Goal: Feedback & Contribution: Leave review/rating

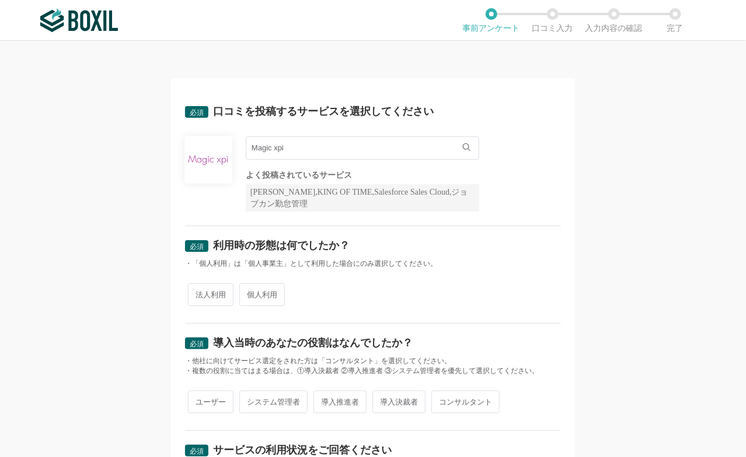
click at [208, 298] on span "法人利用" at bounding box center [211, 295] width 46 height 23
click at [198, 293] on input "法人利用" at bounding box center [195, 289] width 8 height 8
radio input "true"
click at [242, 285] on input "個人利用" at bounding box center [246, 289] width 8 height 8
radio input "true"
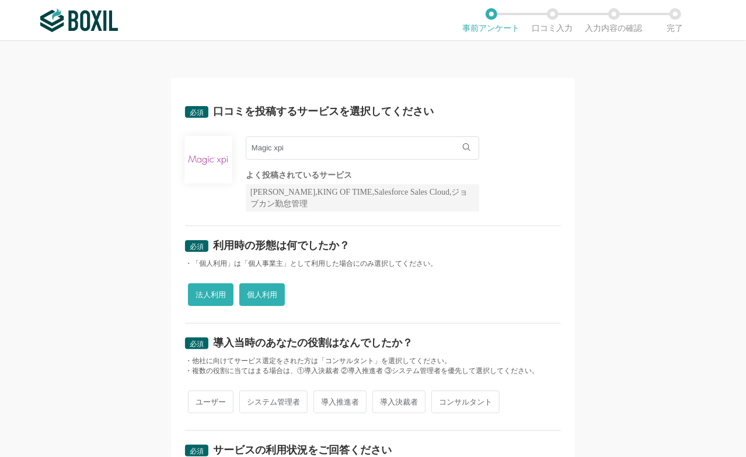
radio input "false"
click at [191, 393] on input "ユーザー" at bounding box center [195, 397] width 8 height 8
radio input "true"
click at [242, 393] on input "システム管理者" at bounding box center [246, 397] width 8 height 8
radio input "true"
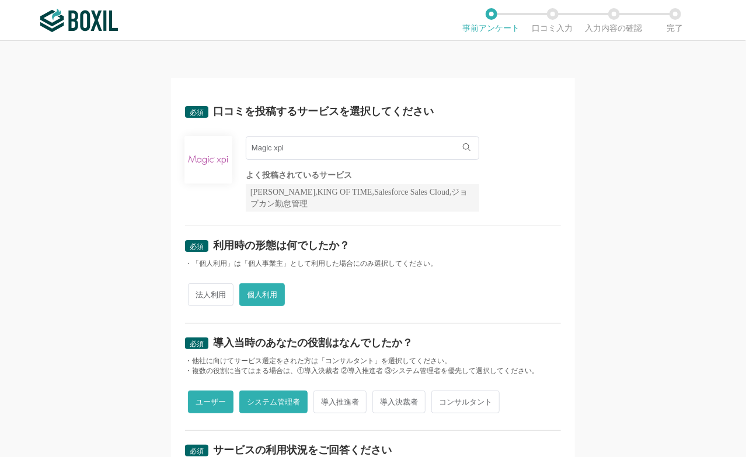
radio input "false"
click at [316, 393] on input "導入推進者" at bounding box center [320, 397] width 8 height 8
radio input "true"
radio input "false"
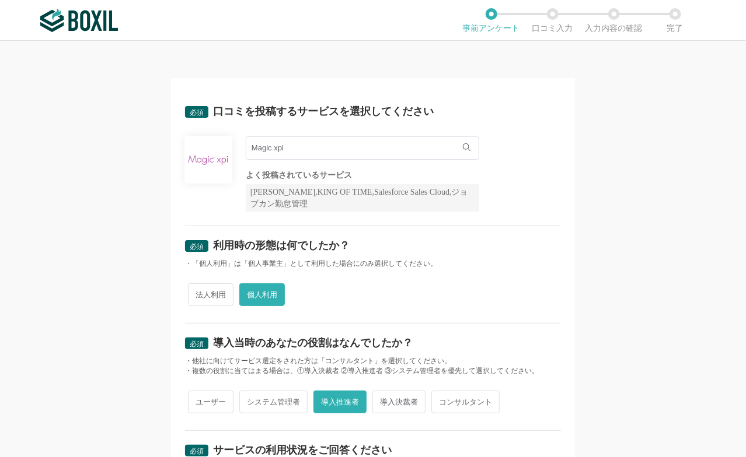
click at [375, 393] on input "導入決裁者" at bounding box center [379, 397] width 8 height 8
radio input "true"
radio input "false"
click at [434, 393] on input "コンサルタント" at bounding box center [438, 397] width 8 height 8
radio input "true"
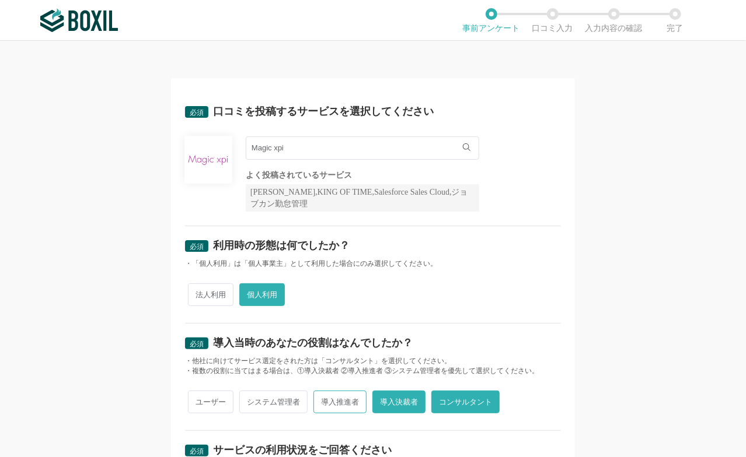
radio input "false"
radio input "true"
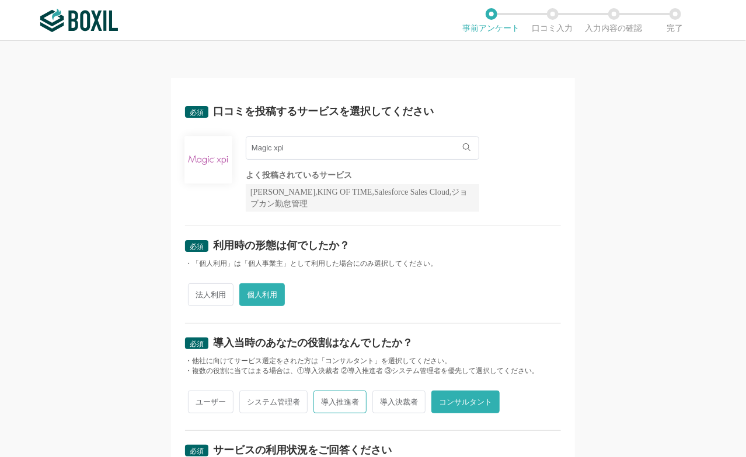
radio input "false"
radio input "true"
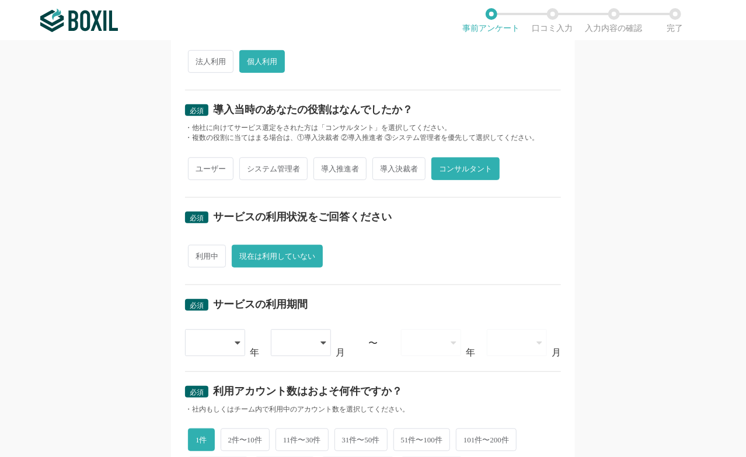
click at [235, 247] on input "現在は利用していない" at bounding box center [239, 251] width 8 height 8
click at [392, 172] on span "導入決裁者" at bounding box center [398, 169] width 53 height 23
click at [383, 167] on input "導入決裁者" at bounding box center [379, 163] width 8 height 8
radio input "true"
radio input "false"
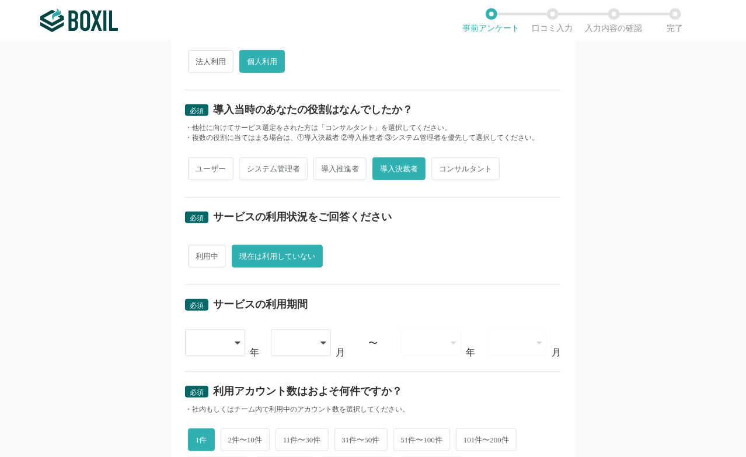
click at [201, 254] on span "利用中" at bounding box center [207, 256] width 38 height 23
click at [198, 254] on input "利用中" at bounding box center [195, 251] width 8 height 8
radio input "true"
radio input "false"
click at [232, 336] on div at bounding box center [215, 343] width 61 height 27
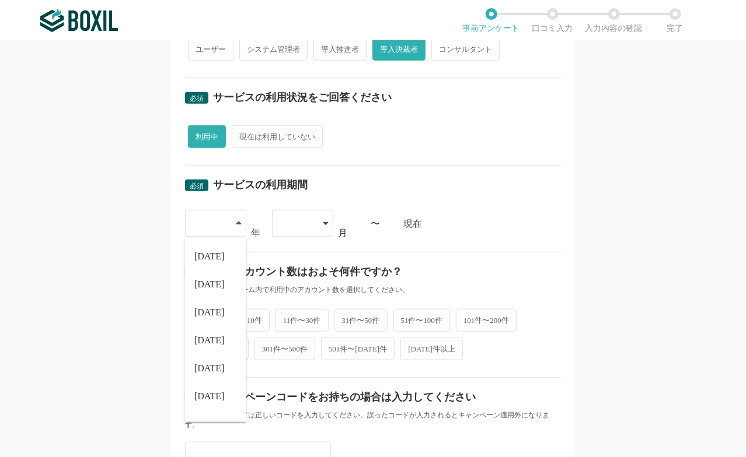
scroll to position [397, 0]
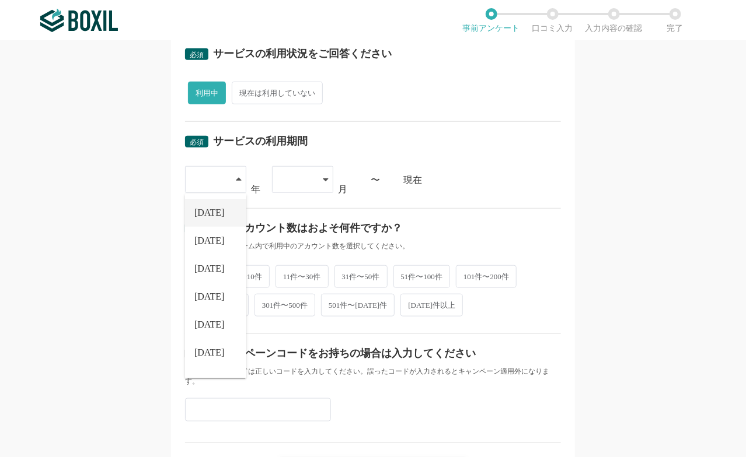
click at [214, 212] on li "[DATE]" at bounding box center [215, 213] width 61 height 28
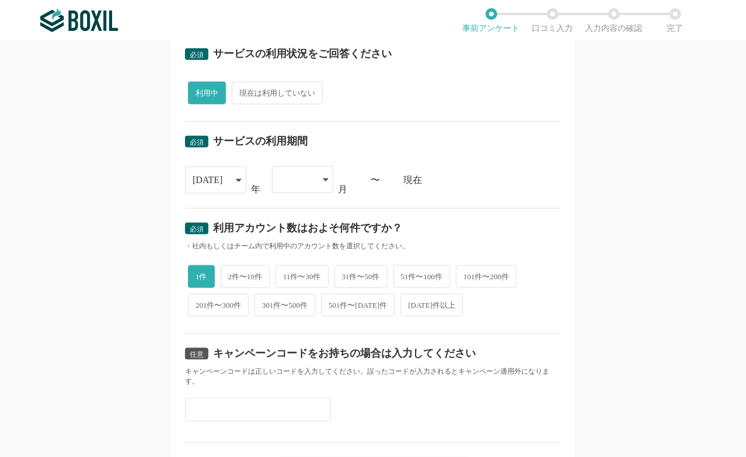
click at [313, 174] on div at bounding box center [302, 179] width 61 height 27
click at [297, 238] on li "02" at bounding box center [302, 241] width 61 height 28
click at [323, 274] on span "11件〜30件" at bounding box center [301, 275] width 53 height 23
click at [286, 274] on input "11件〜30件" at bounding box center [282, 270] width 8 height 8
radio input "true"
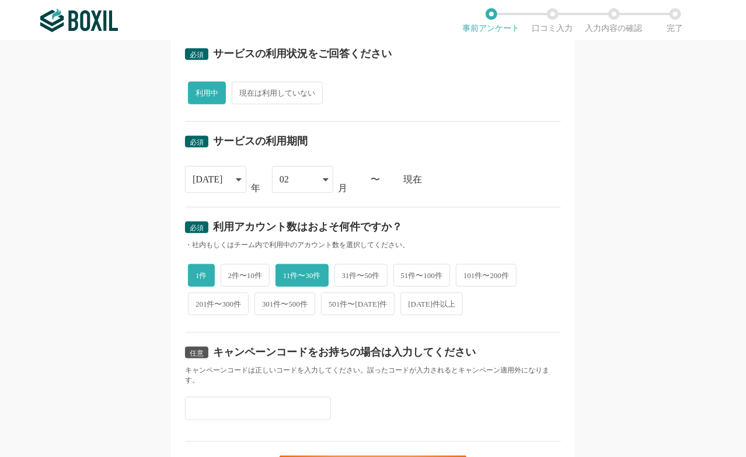
radio input "false"
click at [645, 430] on div "必須 口コミを投稿するサービスを選択してください Magic xpi Magic xpi Cloud Gateway Magic xpi よく投稿されているサ…" at bounding box center [373, 249] width 746 height 417
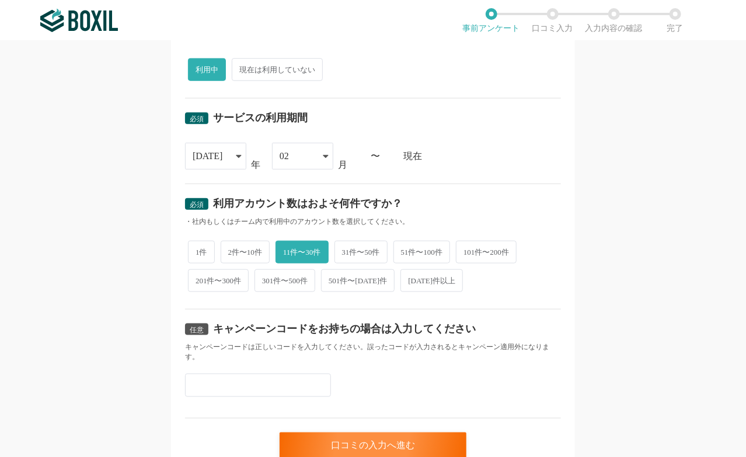
scroll to position [470, 0]
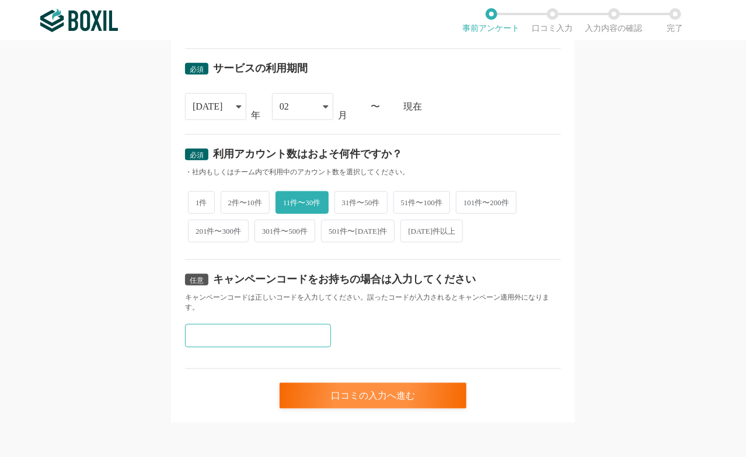
click at [281, 338] on input "text" at bounding box center [258, 335] width 146 height 23
paste input "Y3E5NCMT"
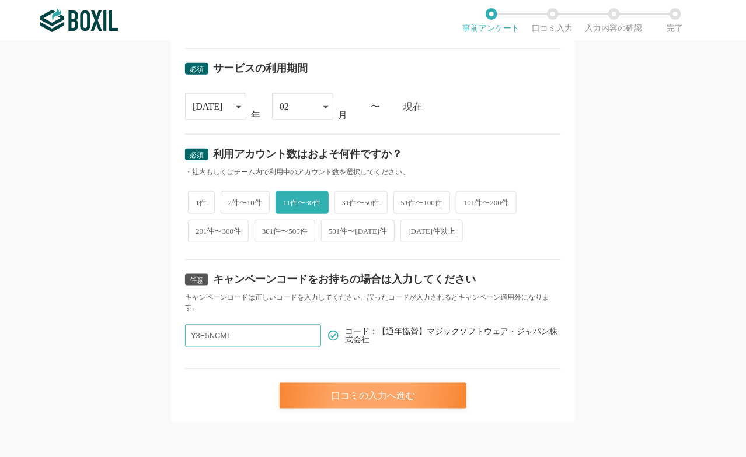
type input "Y3E5NCMT"
click at [351, 387] on div "口コミの入力へ進む" at bounding box center [373, 396] width 187 height 26
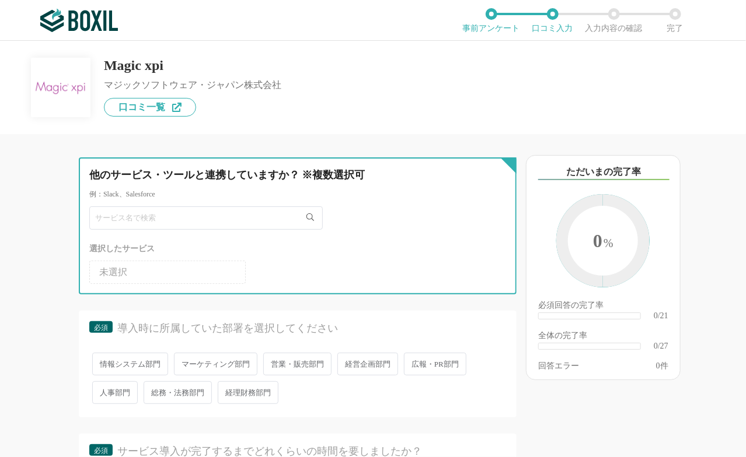
click at [261, 224] on input "text" at bounding box center [205, 218] width 233 height 23
type input "て"
type input "outlook"
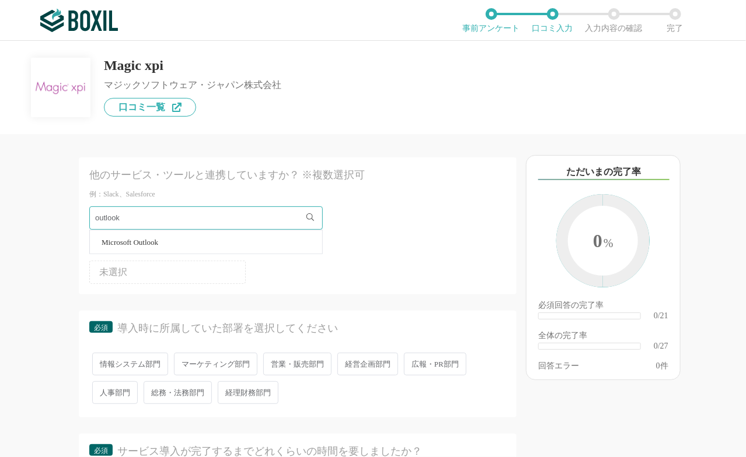
click at [180, 240] on li "Microsoft Outlook" at bounding box center [206, 241] width 232 height 23
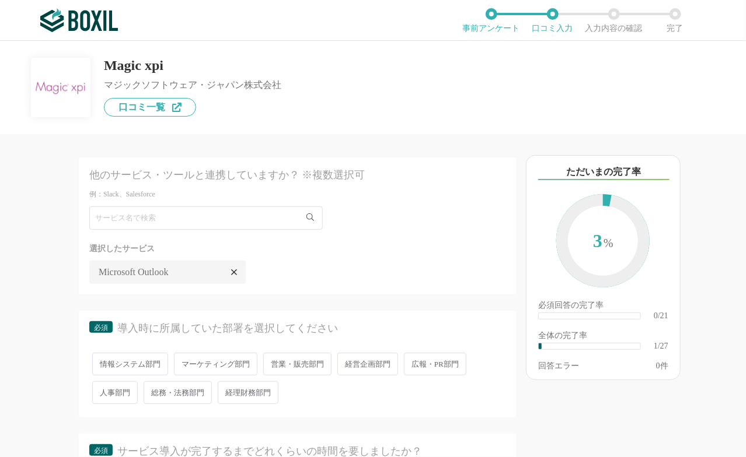
click at [309, 270] on ul "未選択 Microsoft Outlook" at bounding box center [297, 270] width 417 height 28
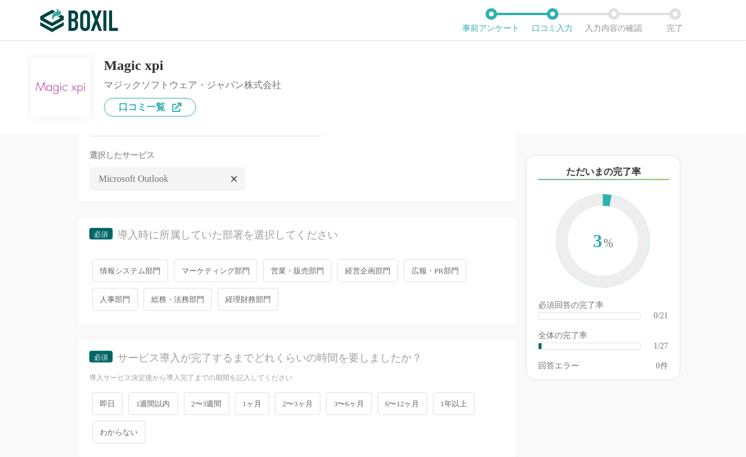
scroll to position [117, 0]
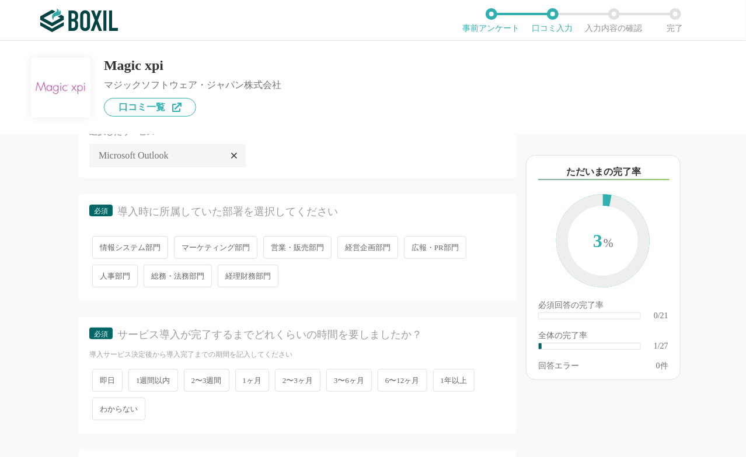
click at [371, 249] on span "経営企画部門" at bounding box center [367, 247] width 61 height 23
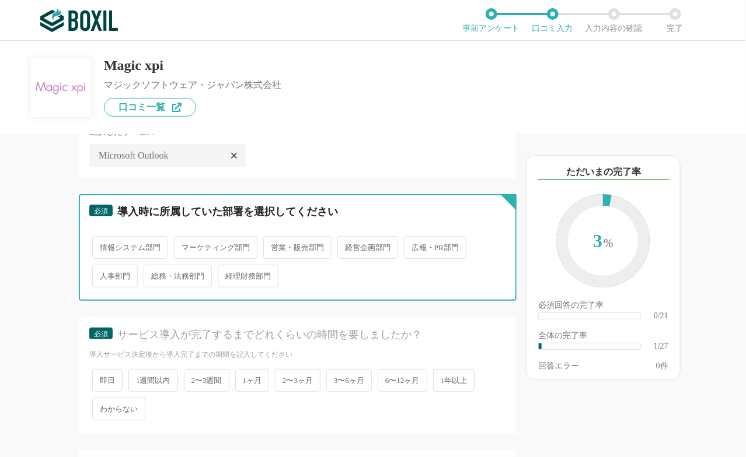
click at [348, 246] on input "経営企画部門" at bounding box center [344, 242] width 8 height 8
radio input "true"
click at [407, 238] on input "広報・PR部門" at bounding box center [411, 242] width 8 height 8
radio input "true"
click at [95, 267] on input "人事部門" at bounding box center [99, 271] width 8 height 8
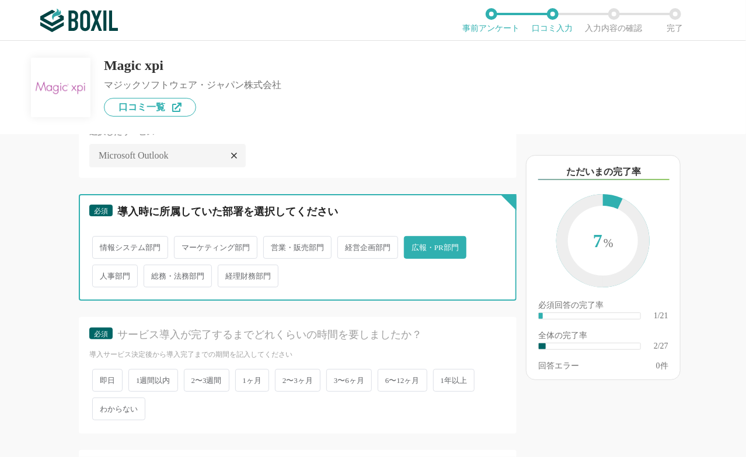
radio input "true"
click at [146, 267] on input "総務・法務部門" at bounding box center [150, 271] width 8 height 8
radio input "true"
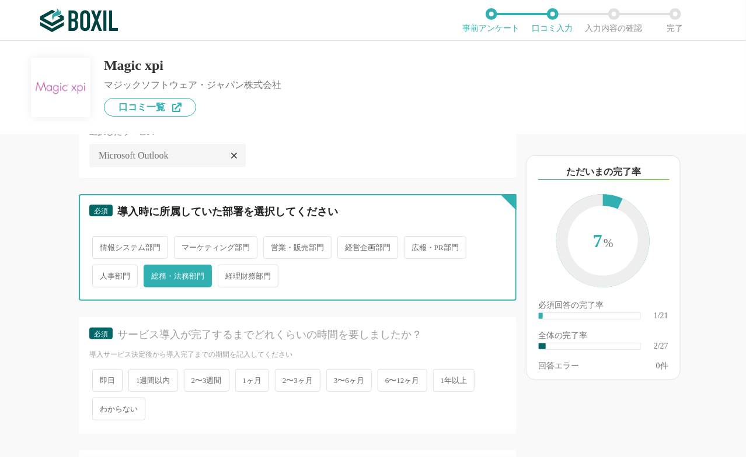
click at [95, 267] on input "人事部門" at bounding box center [99, 271] width 8 height 8
radio input "true"
click at [407, 238] on input "広報・PR部門" at bounding box center [411, 242] width 8 height 8
radio input "true"
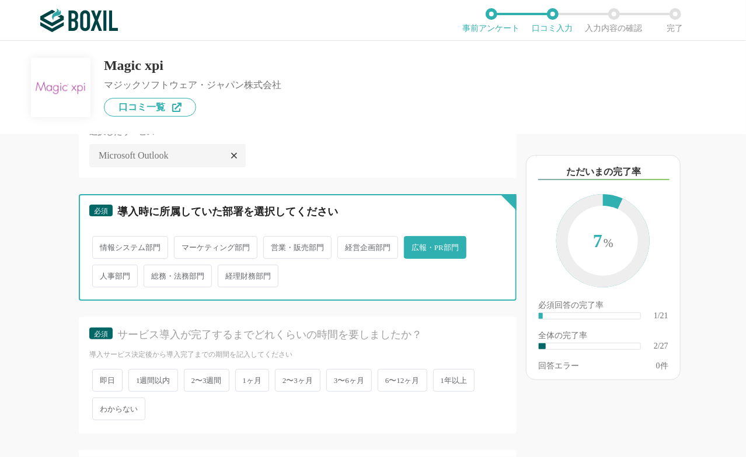
click at [340, 238] on input "経営企画部門" at bounding box center [344, 242] width 8 height 8
radio input "true"
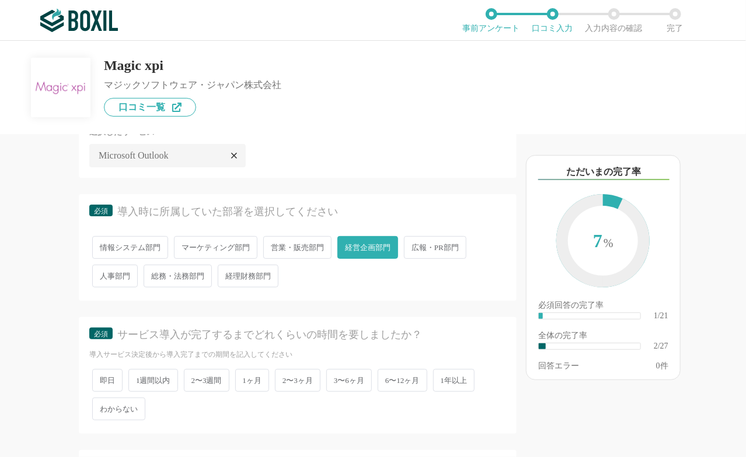
click at [305, 246] on span "営業・販売部門" at bounding box center [297, 247] width 68 height 23
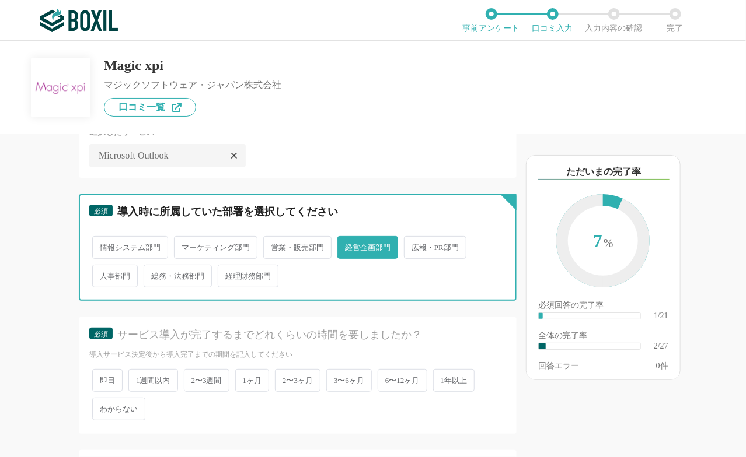
click at [274, 246] on input "営業・販売部門" at bounding box center [270, 242] width 8 height 8
radio input "true"
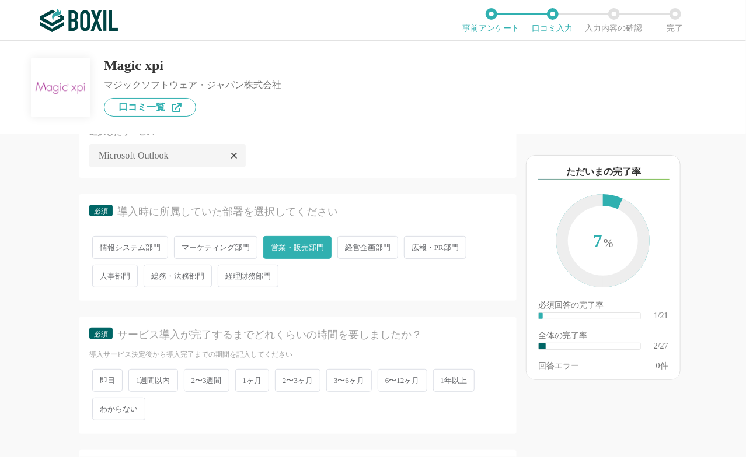
click at [263, 378] on span "1ヶ月" at bounding box center [252, 380] width 34 height 23
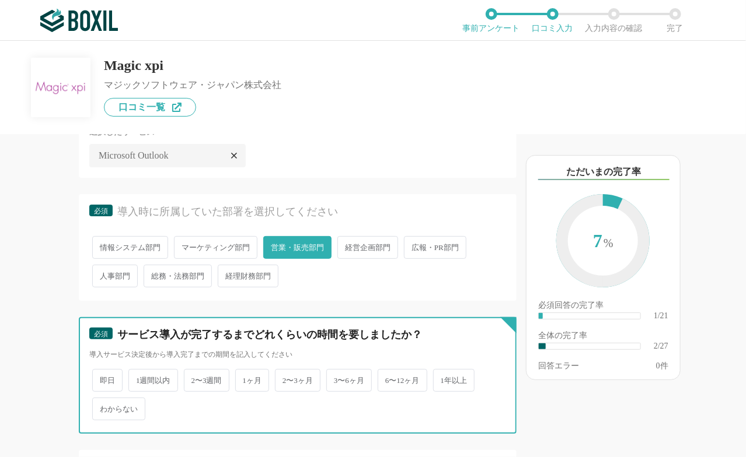
click at [246, 378] on input "1ヶ月" at bounding box center [242, 375] width 8 height 8
radio input "true"
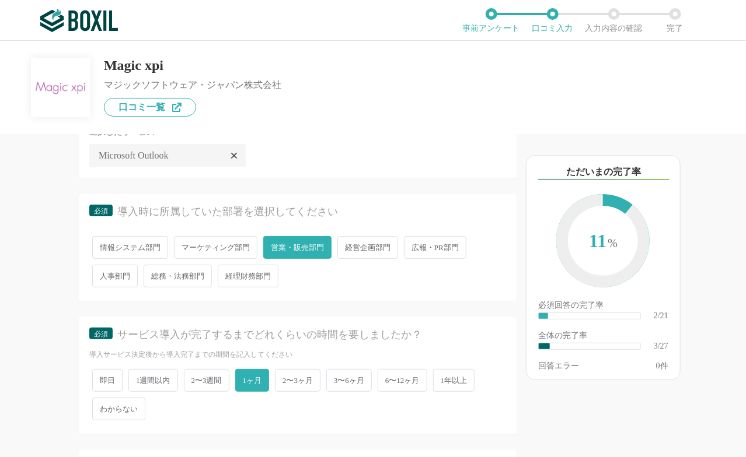
click at [742, 425] on div "以下のキーワードが含まれる口コミが読まれています ただいまの完了率 11 % 必須回答の完了率 ​ 2/21 全体の完了率 ​ 3/27 回答エラー 0 件" at bounding box center [630, 302] width 229 height 312
drag, startPoint x: 742, startPoint y: 425, endPoint x: 539, endPoint y: 407, distance: 203.9
click at [539, 407] on div "以下のキーワードが含まれる口コミが読まれています ただいまの完了率 11 % 必須回答の完了率 ​ 2/21 全体の完了率 ​ 3/27 回答エラー 0 件" at bounding box center [630, 302] width 229 height 312
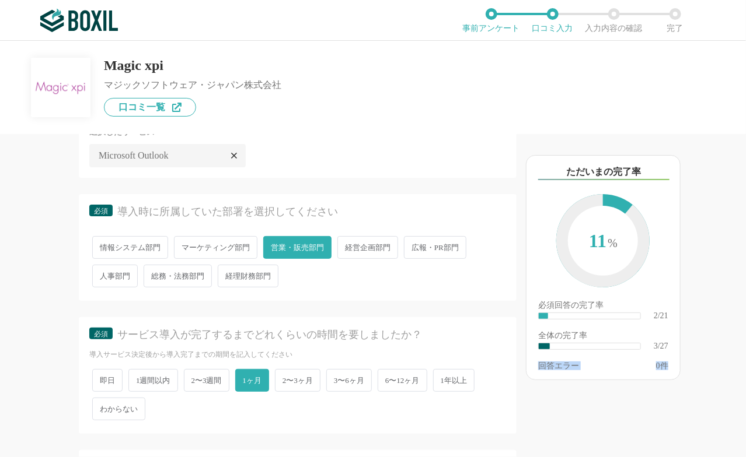
click at [539, 407] on div "以下のキーワードが含まれる口コミが読まれています ただいまの完了率 11 % 必須回答の完了率 ​ 2/21 全体の完了率 ​ 3/27 回答エラー 0 件" at bounding box center [630, 302] width 229 height 312
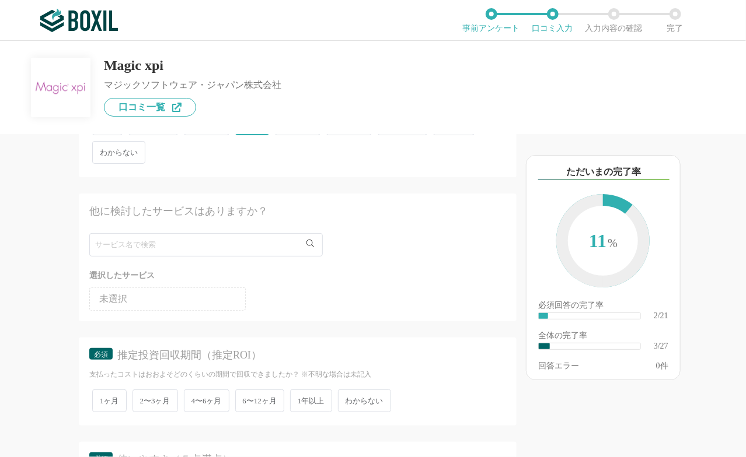
scroll to position [397, 0]
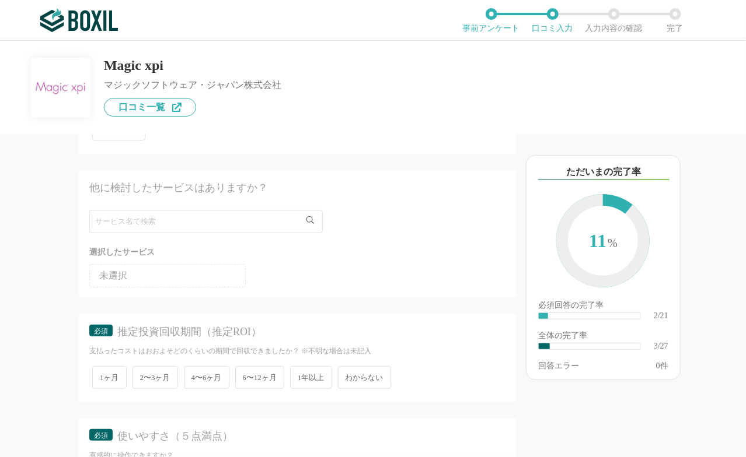
click at [206, 372] on span "4〜6ヶ月" at bounding box center [207, 377] width 46 height 23
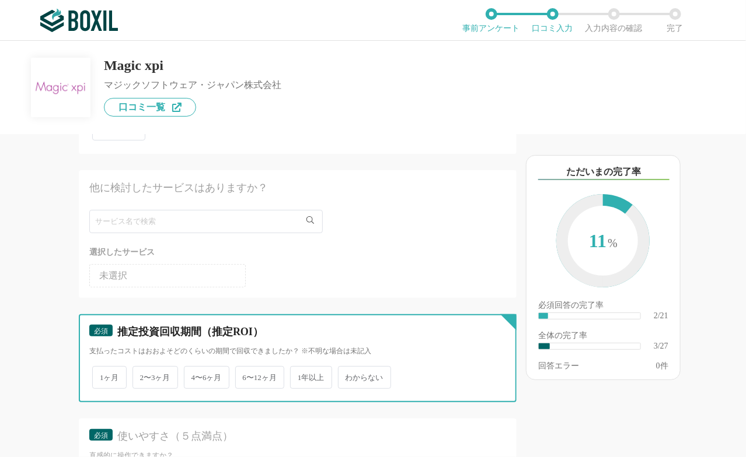
click at [194, 372] on input "4〜6ヶ月" at bounding box center [191, 372] width 8 height 8
radio input "true"
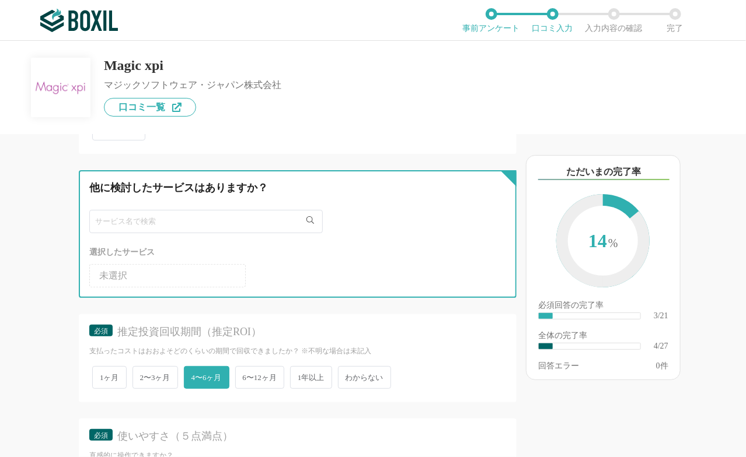
click at [282, 222] on input "text" at bounding box center [205, 221] width 233 height 23
type input "n"
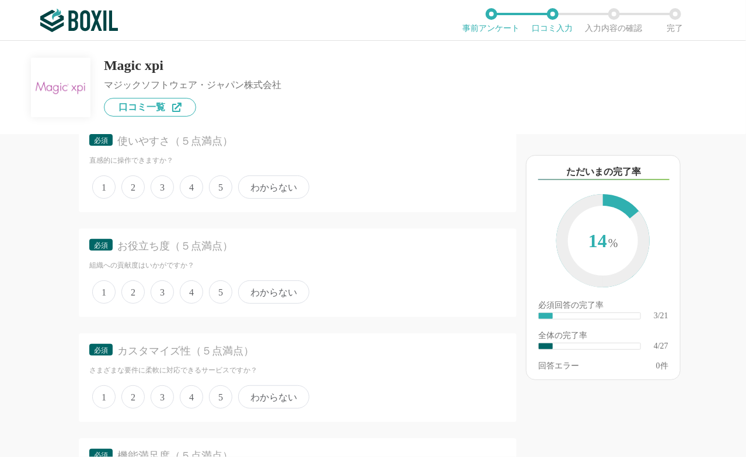
scroll to position [700, 0]
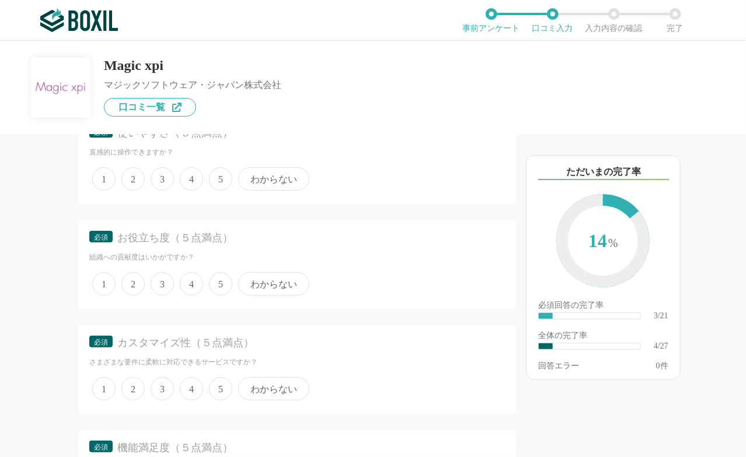
click at [212, 180] on span "5" at bounding box center [220, 178] width 23 height 23
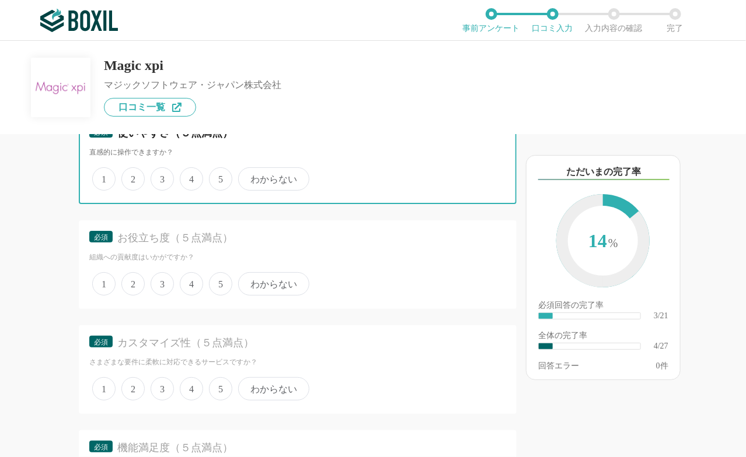
click at [212, 177] on input "5" at bounding box center [216, 173] width 8 height 8
radio input "true"
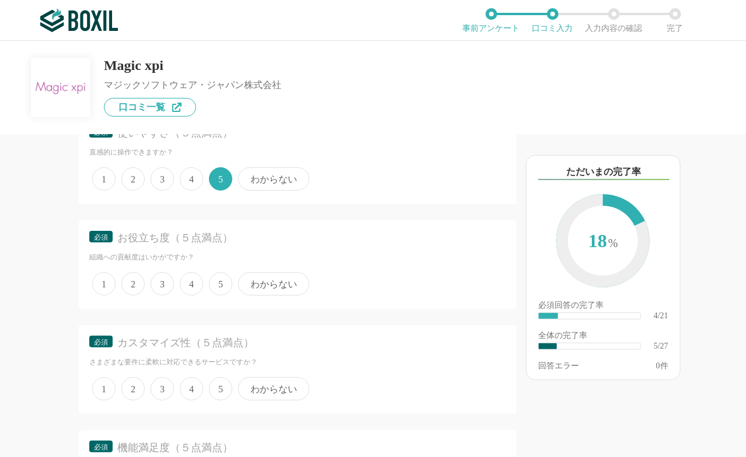
click at [224, 282] on span "5" at bounding box center [220, 284] width 23 height 23
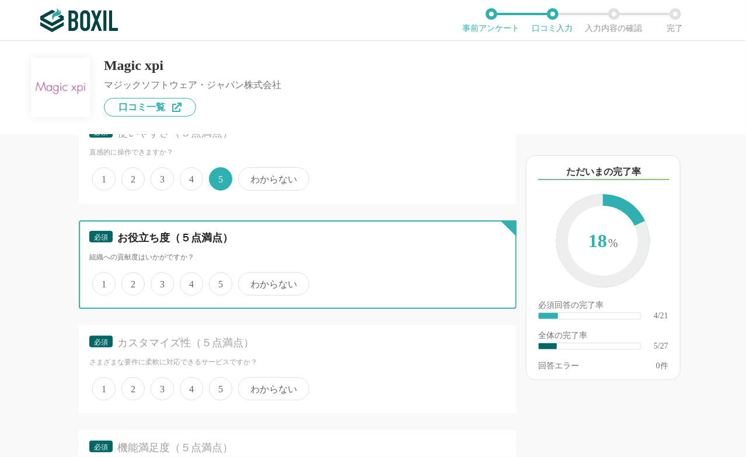
click at [219, 282] on input "5" at bounding box center [216, 278] width 8 height 8
radio input "true"
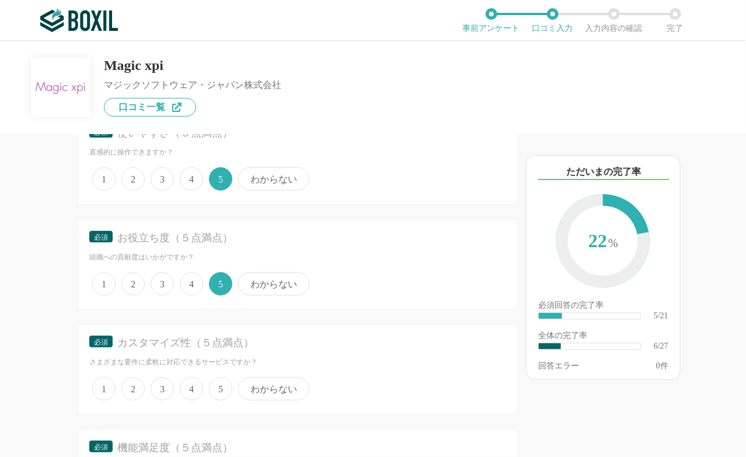
click at [219, 383] on span "5" at bounding box center [220, 389] width 23 height 23
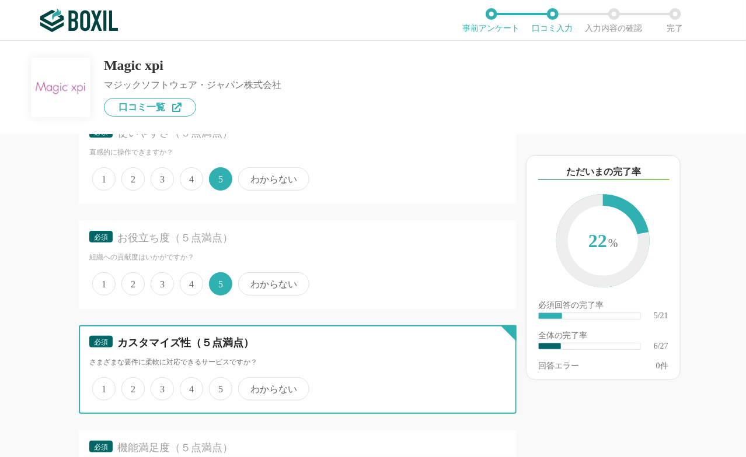
click at [219, 383] on input "5" at bounding box center [216, 383] width 8 height 8
radio input "true"
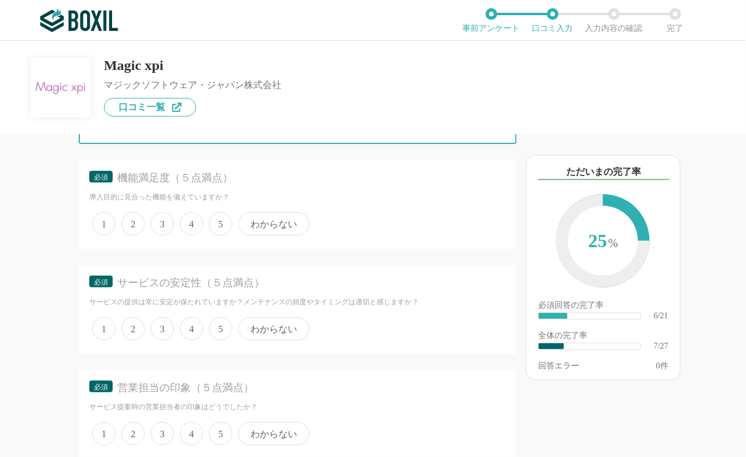
scroll to position [980, 0]
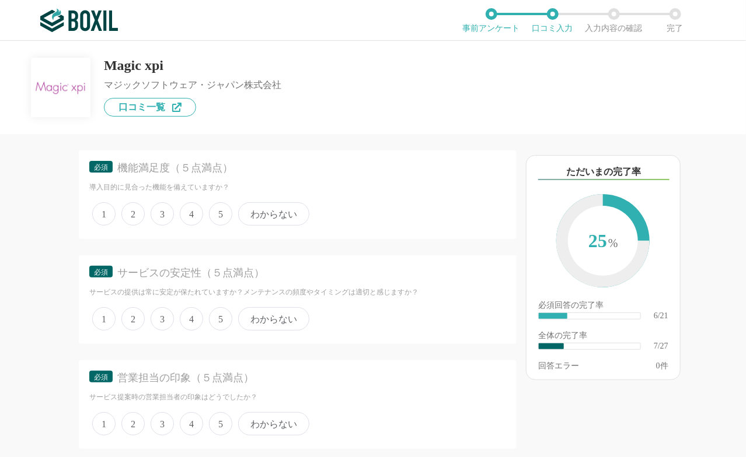
click at [196, 207] on span "4" at bounding box center [191, 213] width 23 height 23
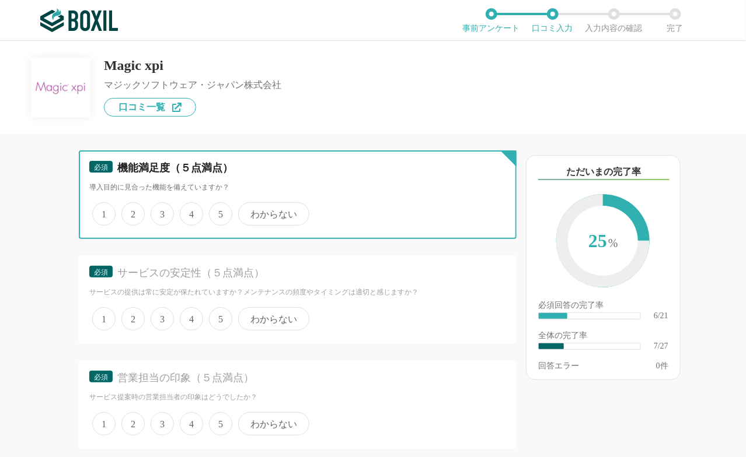
click at [190, 207] on input "4" at bounding box center [187, 208] width 8 height 8
radio input "true"
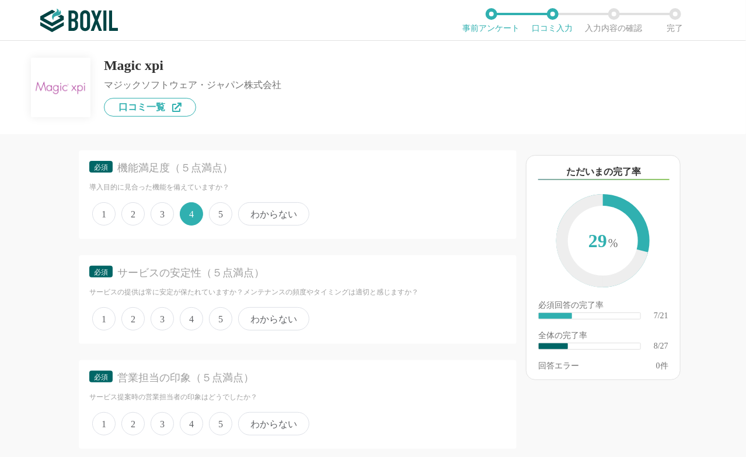
click at [198, 309] on span "4" at bounding box center [191, 319] width 23 height 23
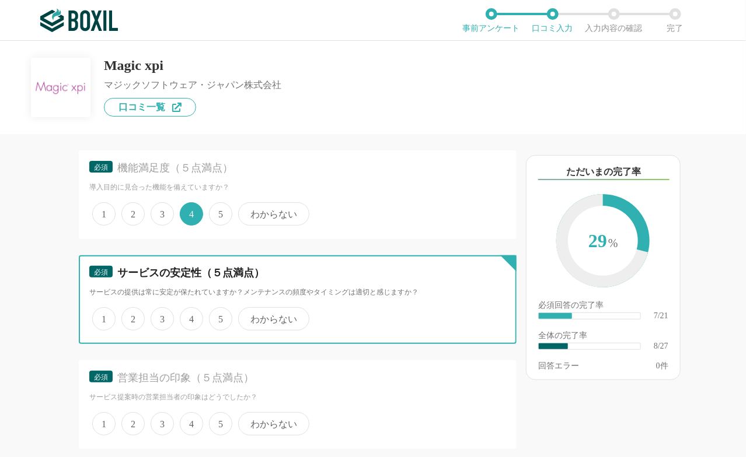
click at [190, 309] on input "4" at bounding box center [187, 313] width 8 height 8
radio input "true"
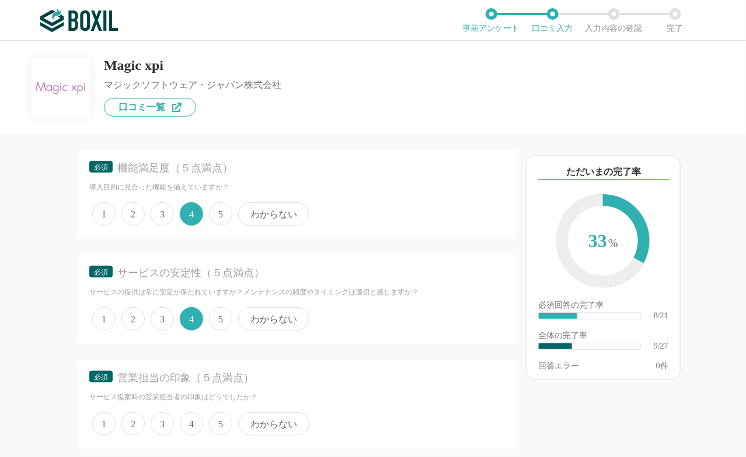
click at [221, 417] on span "5" at bounding box center [220, 424] width 23 height 23
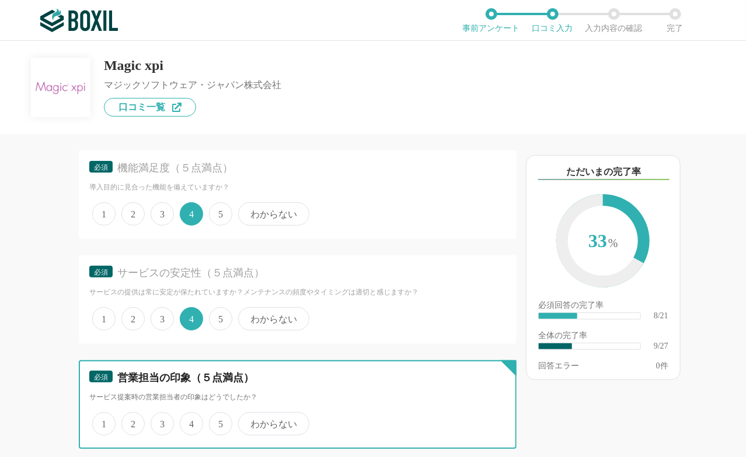
click at [219, 417] on input "5" at bounding box center [216, 418] width 8 height 8
radio input "true"
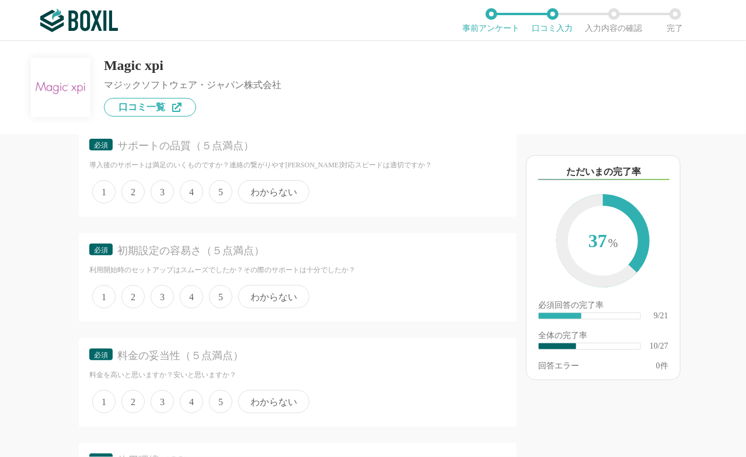
scroll to position [1330, 0]
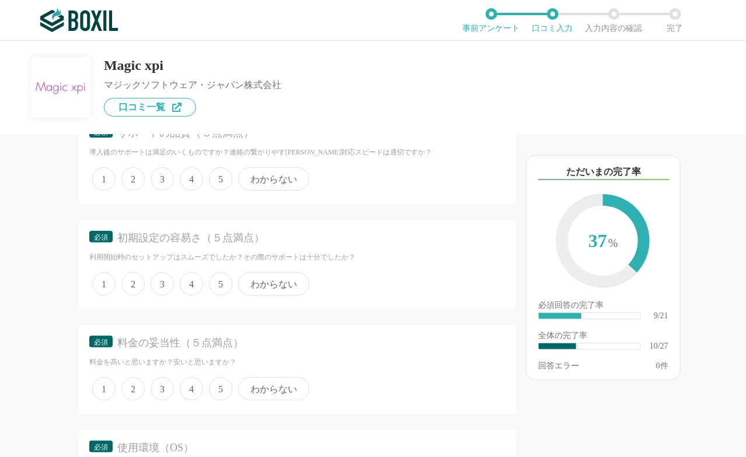
click at [222, 169] on span "5" at bounding box center [220, 178] width 23 height 23
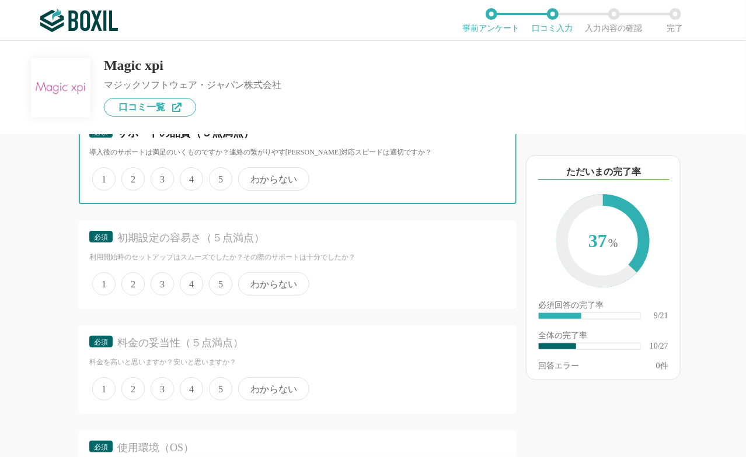
click at [219, 169] on input "5" at bounding box center [216, 173] width 8 height 8
radio input "true"
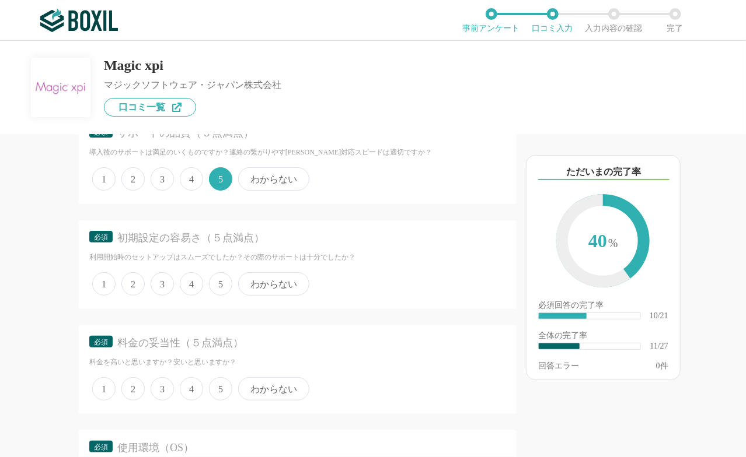
click at [163, 278] on span "3" at bounding box center [162, 284] width 23 height 23
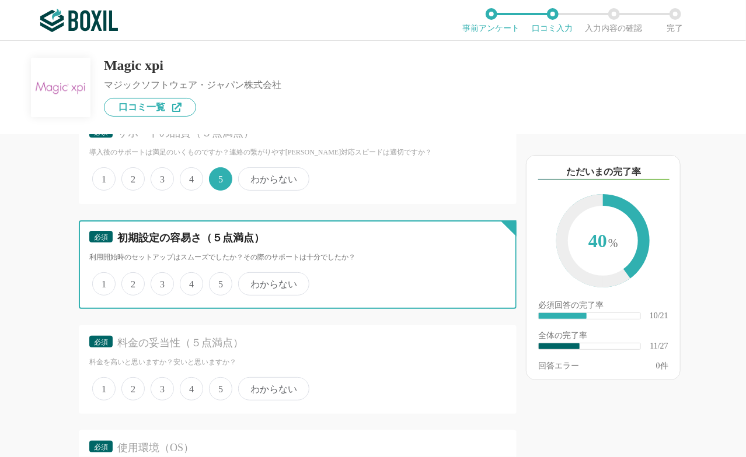
click at [161, 278] on input "3" at bounding box center [157, 278] width 8 height 8
radio input "true"
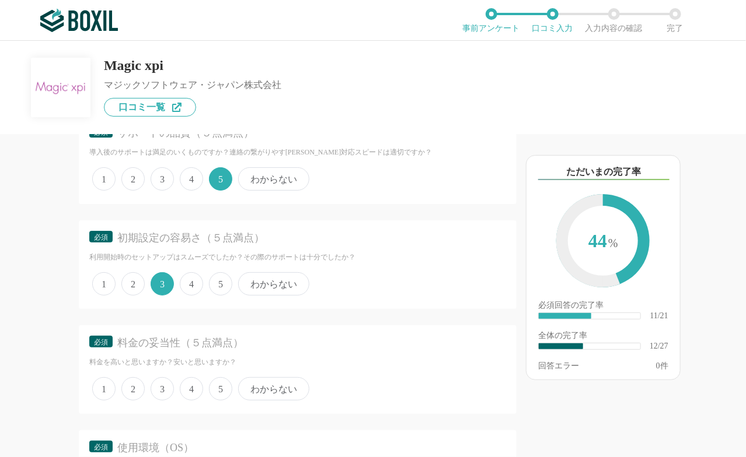
click at [198, 378] on span "4" at bounding box center [191, 389] width 23 height 23
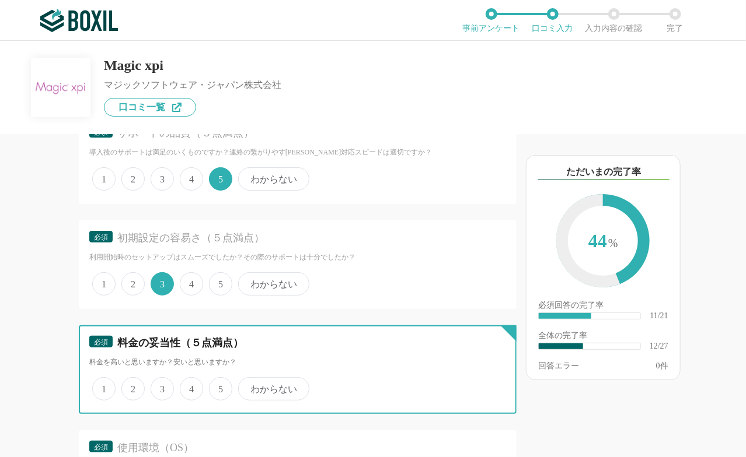
click at [190, 379] on input "4" at bounding box center [187, 383] width 8 height 8
radio input "true"
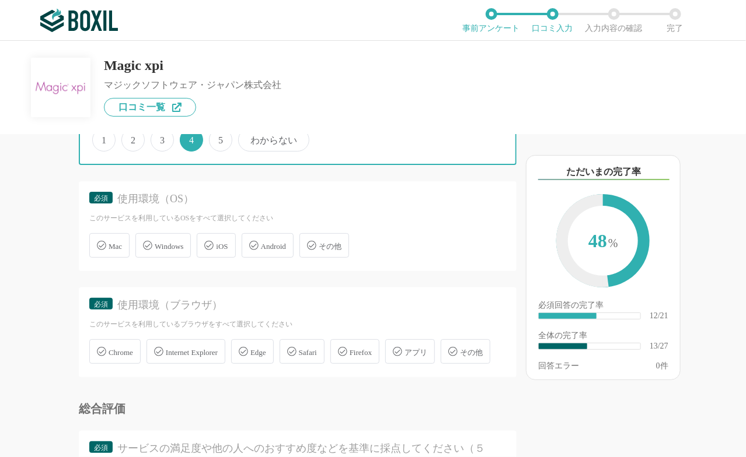
scroll to position [1587, 0]
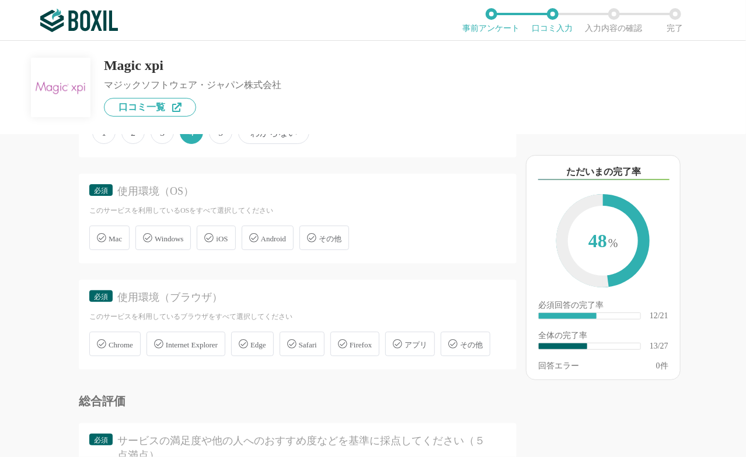
click at [181, 237] on div "Windows" at bounding box center [162, 238] width 55 height 25
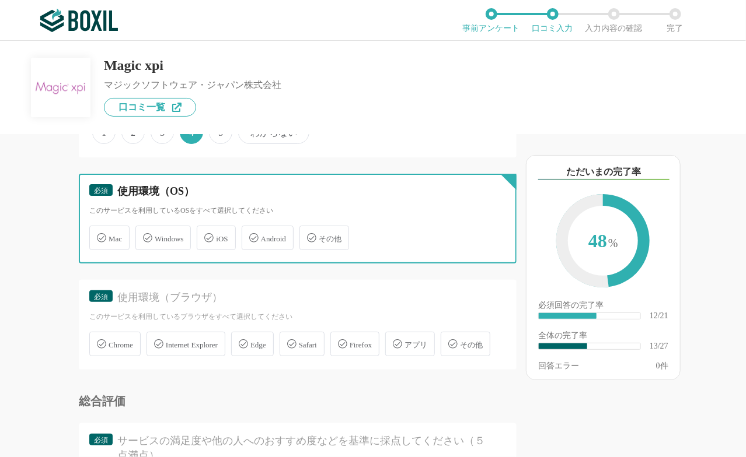
click at [145, 235] on input "Windows" at bounding box center [142, 232] width 8 height 8
checkbox input "true"
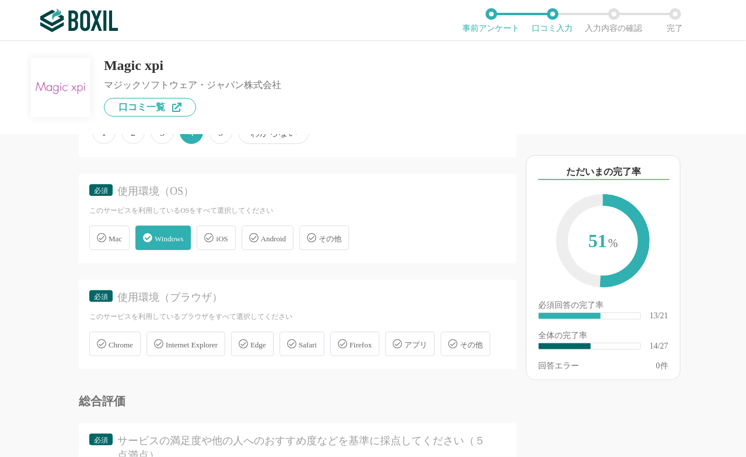
click at [271, 237] on div "Android" at bounding box center [268, 238] width 52 height 25
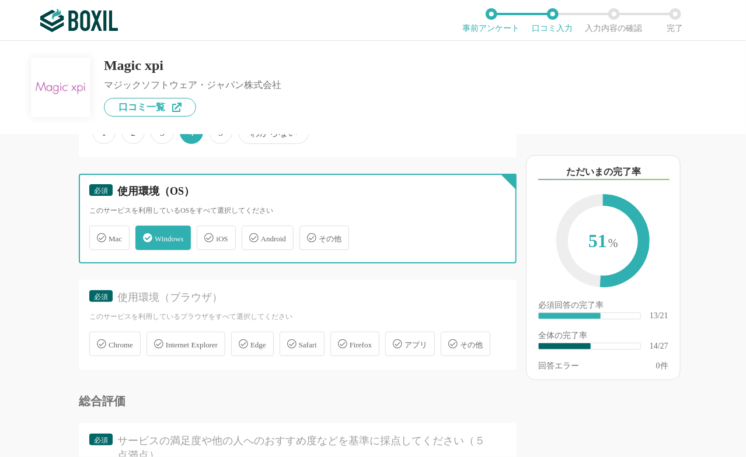
click at [252, 235] on input "Android" at bounding box center [248, 232] width 8 height 8
checkbox input "true"
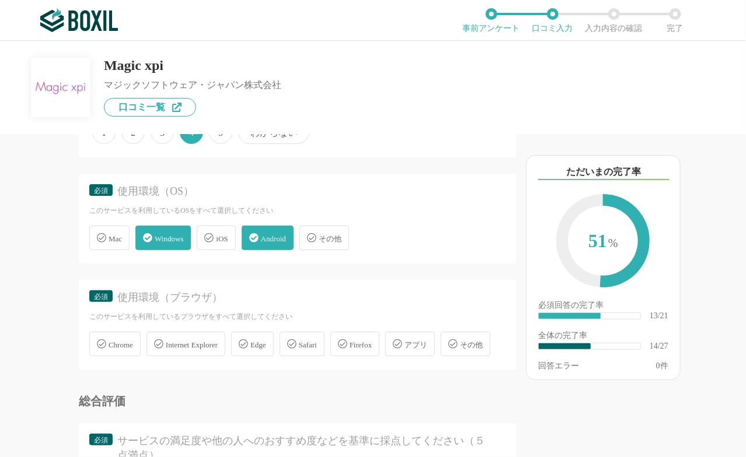
click at [218, 230] on div "iOS" at bounding box center [216, 238] width 39 height 25
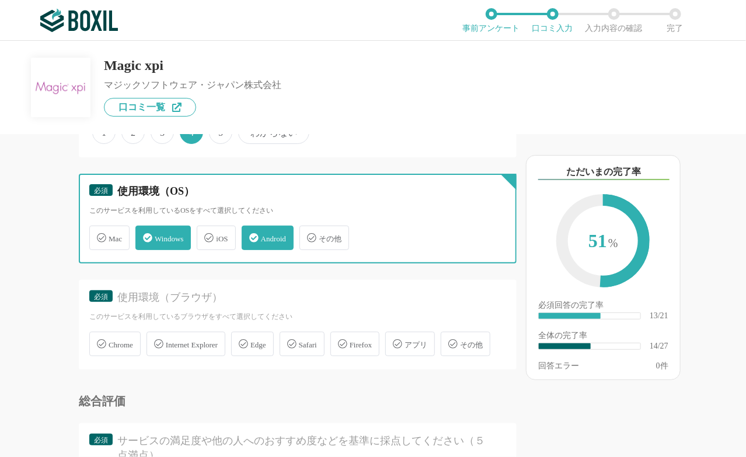
click at [207, 230] on input "iOS" at bounding box center [203, 232] width 8 height 8
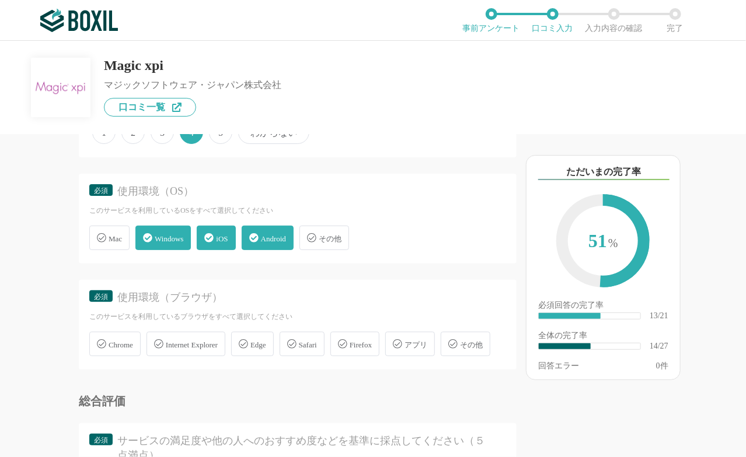
click at [225, 235] on span "iOS" at bounding box center [222, 239] width 12 height 9
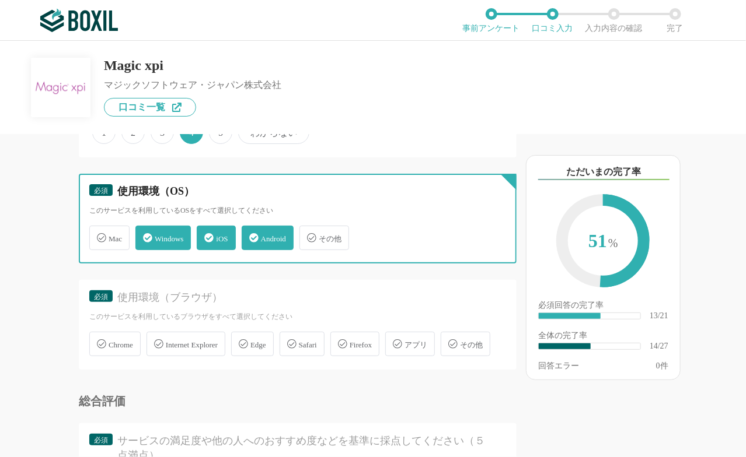
click at [207, 228] on input "iOS" at bounding box center [203, 232] width 8 height 8
checkbox input "false"
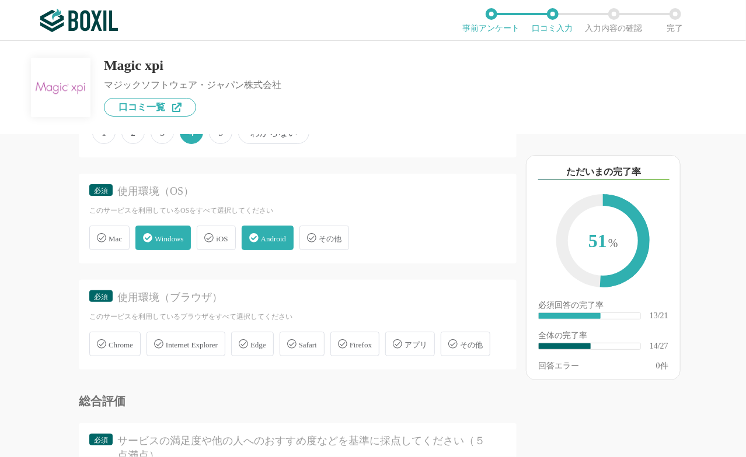
click at [271, 235] on span "Android" at bounding box center [273, 239] width 25 height 9
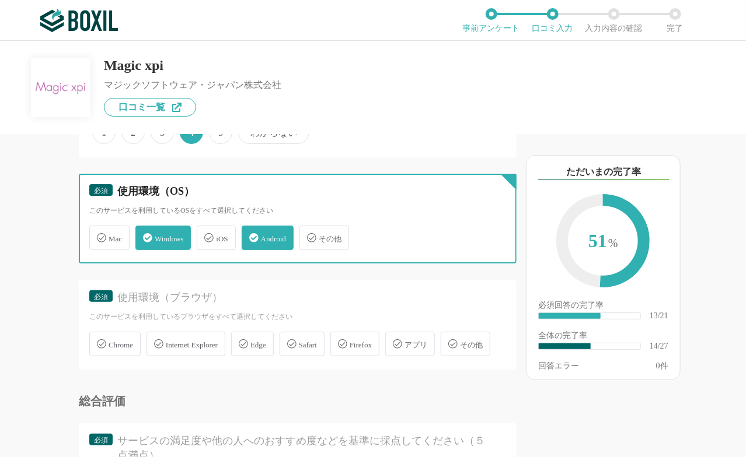
click at [252, 232] on input "Android" at bounding box center [248, 232] width 8 height 8
checkbox input "false"
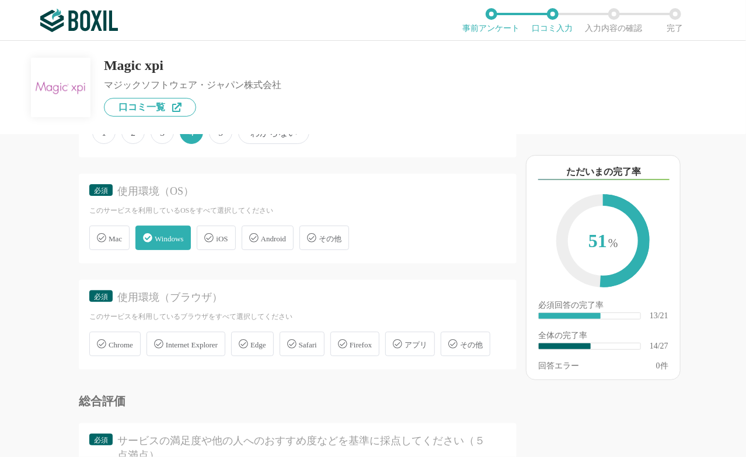
click at [203, 341] on span "Internet Explorer" at bounding box center [192, 345] width 52 height 9
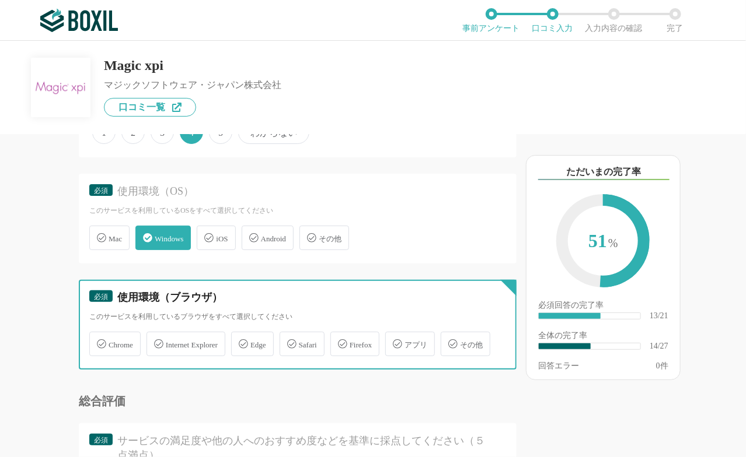
click at [156, 334] on input "Internet Explorer" at bounding box center [153, 338] width 8 height 8
checkbox input "true"
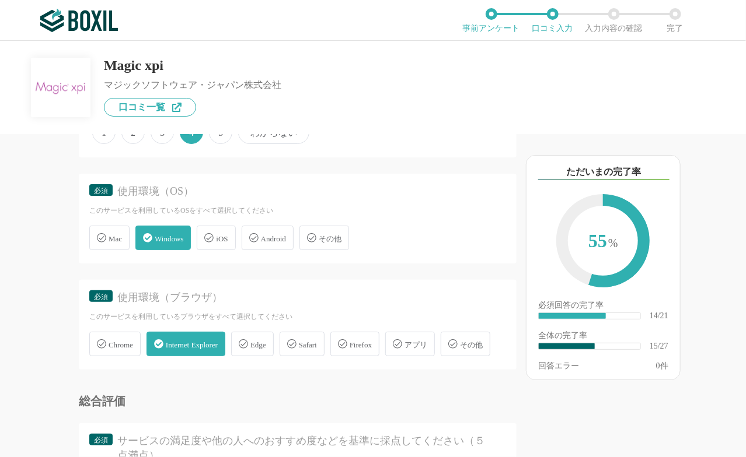
click at [124, 341] on span "Chrome" at bounding box center [121, 345] width 25 height 9
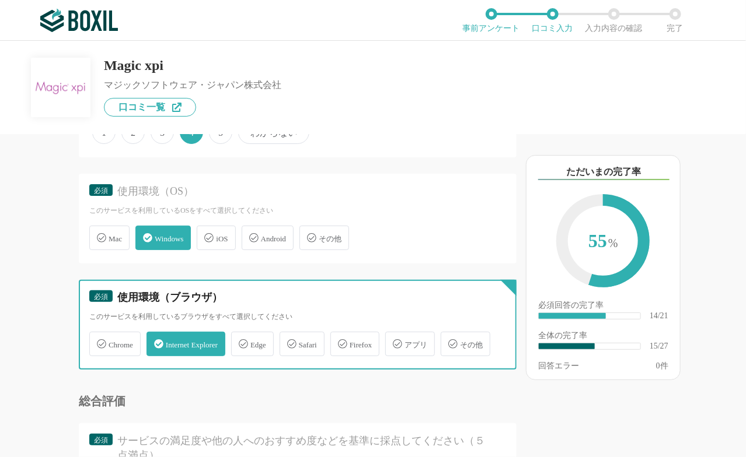
click at [99, 334] on input "Chrome" at bounding box center [96, 338] width 8 height 8
checkbox input "true"
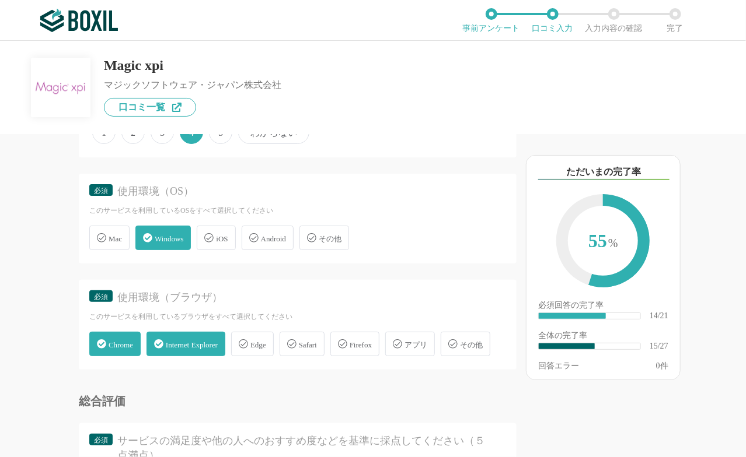
click at [248, 340] on icon at bounding box center [243, 344] width 9 height 9
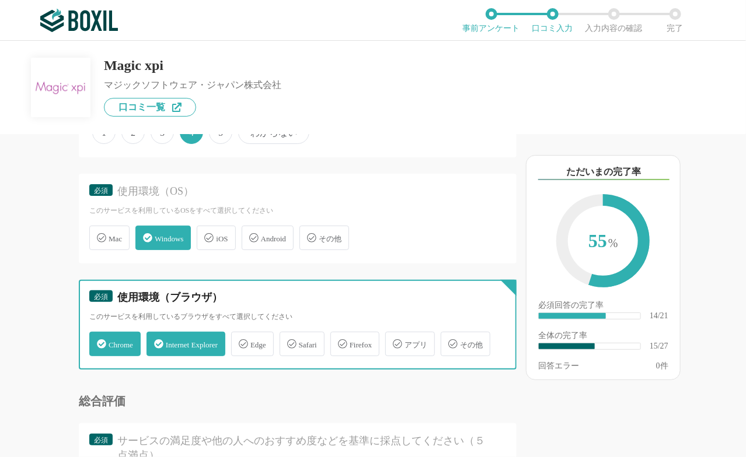
click at [241, 334] on input "Edge" at bounding box center [237, 338] width 8 height 8
checkbox input "true"
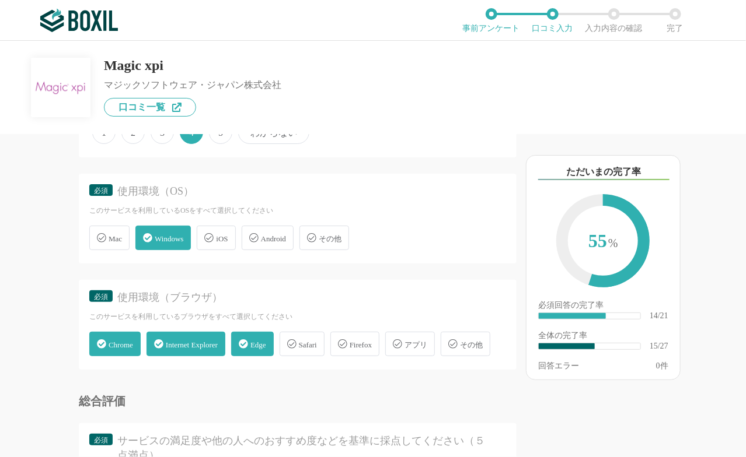
click at [322, 342] on div "Safari" at bounding box center [302, 344] width 45 height 25
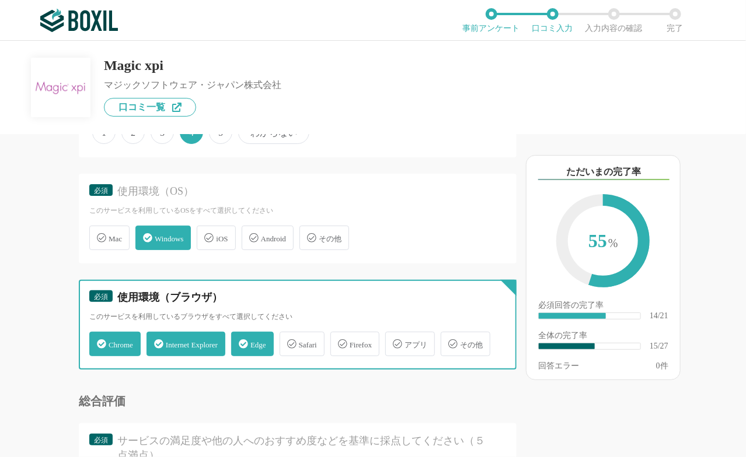
click at [289, 341] on input "Safari" at bounding box center [286, 338] width 8 height 8
checkbox input "true"
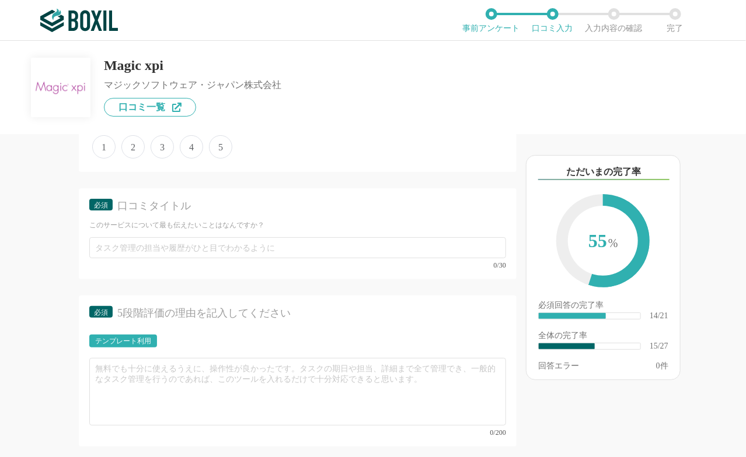
scroll to position [1937, 0]
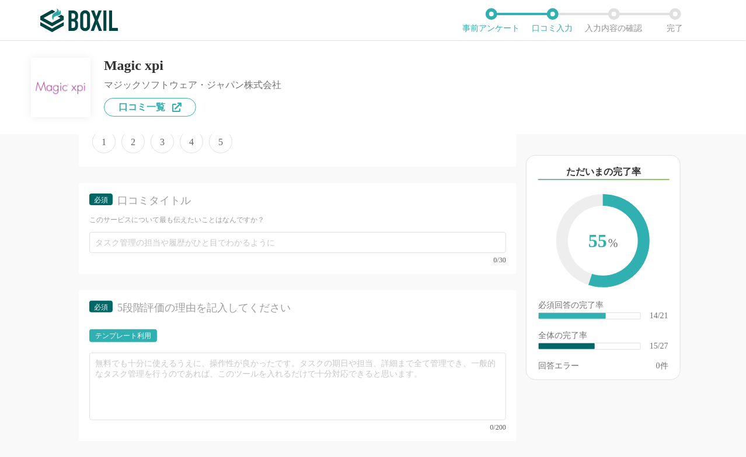
click at [222, 153] on span "5" at bounding box center [220, 141] width 23 height 23
click at [219, 139] on input "5" at bounding box center [216, 136] width 8 height 8
radio input "true"
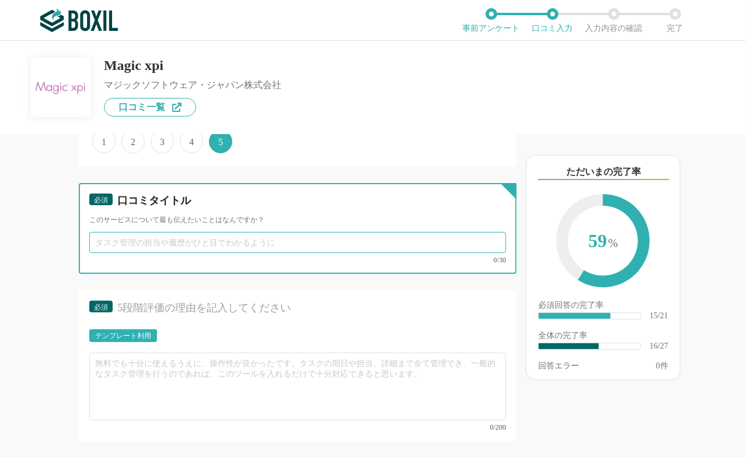
click at [218, 253] on input "text" at bounding box center [297, 242] width 417 height 21
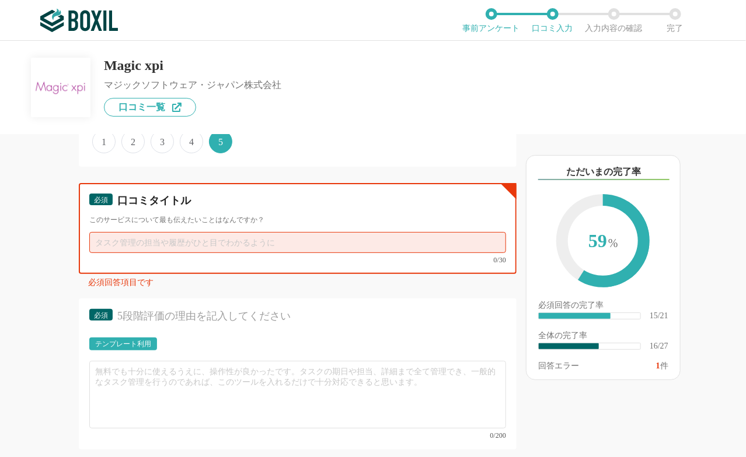
click at [341, 253] on input "text" at bounding box center [297, 242] width 417 height 21
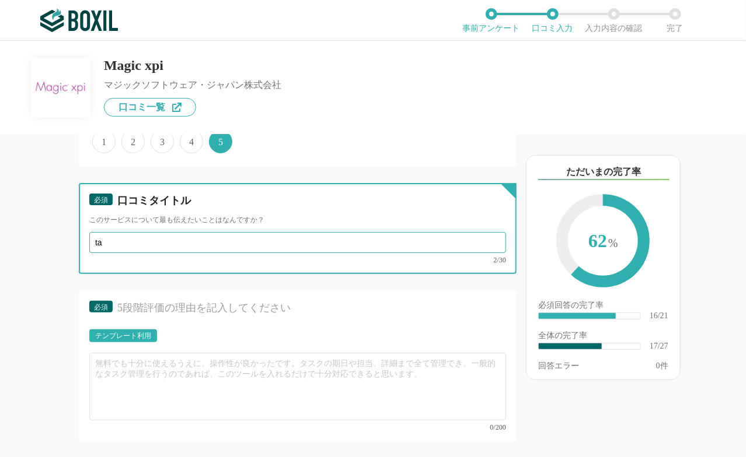
type input "t"
type input "多"
type input "多様なシステム・サービスと連携して効率も管理面も品質アップ"
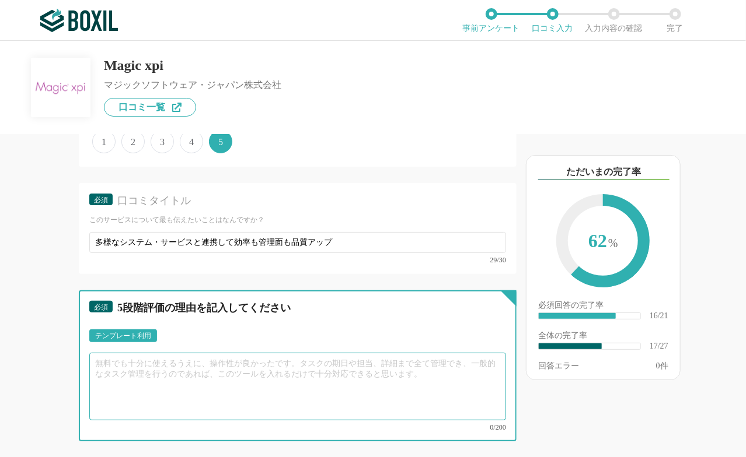
click at [348, 393] on textarea at bounding box center [297, 387] width 417 height 68
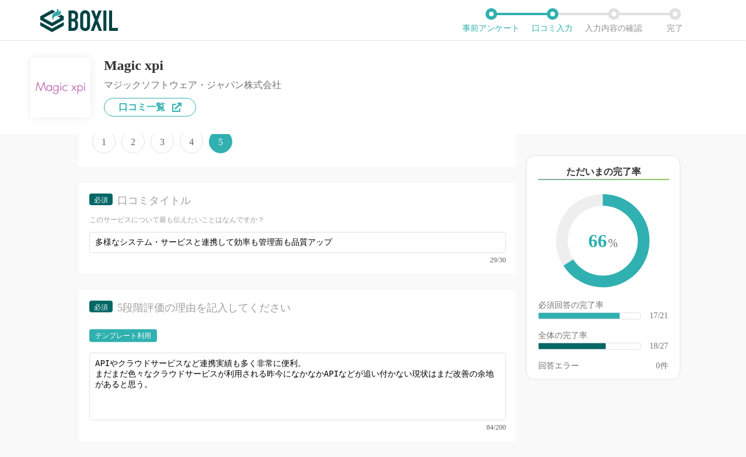
click at [516, 452] on div "以下のキーワードが含まれる口コミが読まれています ただいまの完了率 66 % 必須回答の完了率 ​ 17/21 全体の完了率 ​ 18/27 回答エラー 0 件" at bounding box center [630, 302] width 229 height 312
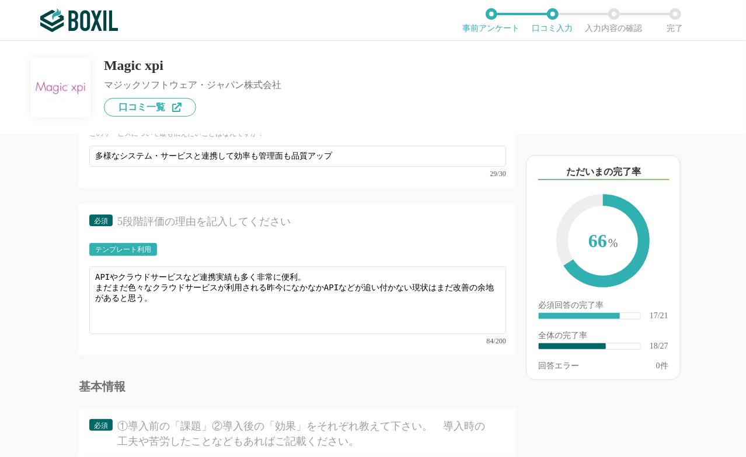
scroll to position [2031, 0]
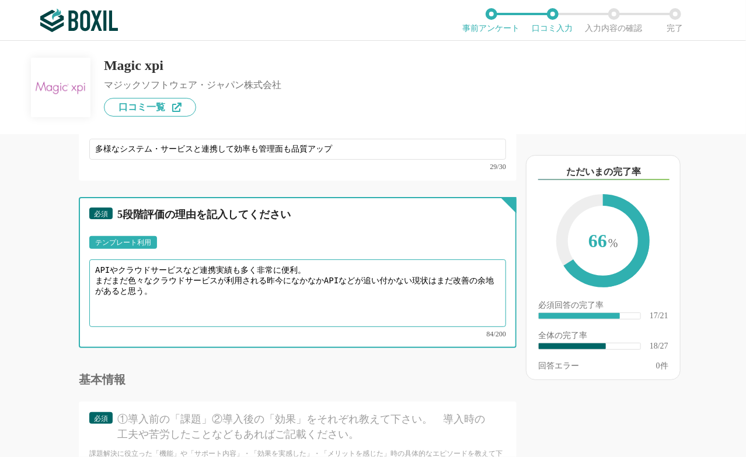
click at [282, 312] on textarea "APIやクラウドサービスなど連携実績も多く非常に便利。 まだまだ色々なクラウドサービスが利用される昨今になかなかAPIなどが追い付かない現状はまだ改善の余地が…" at bounding box center [297, 294] width 417 height 68
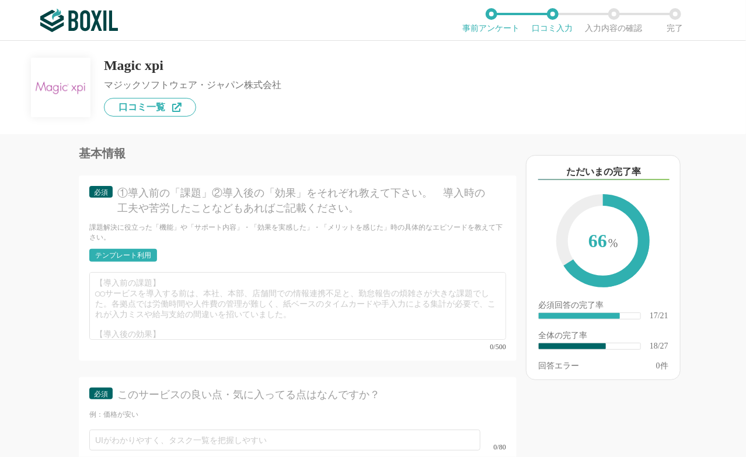
scroll to position [2264, 0]
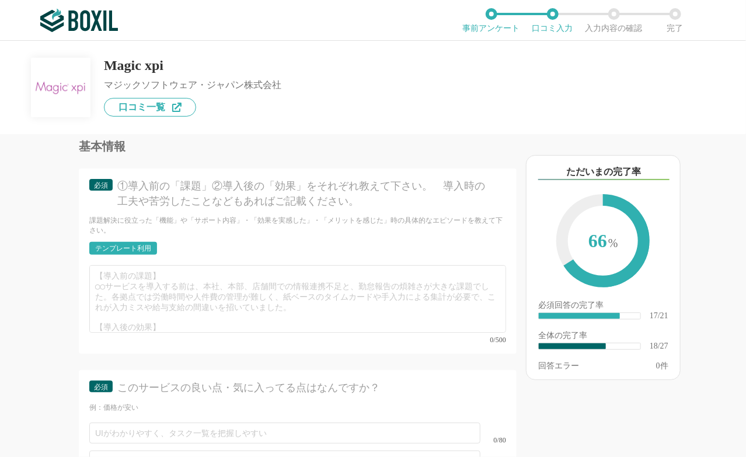
type textarea "APIやクラウドサービスなど連携実績も多く非常に便利。 まだまだ色々なクラウドサービスが利用される昨今になかなかAPIなどが追い付かない現状はまだ改善の余地が…"
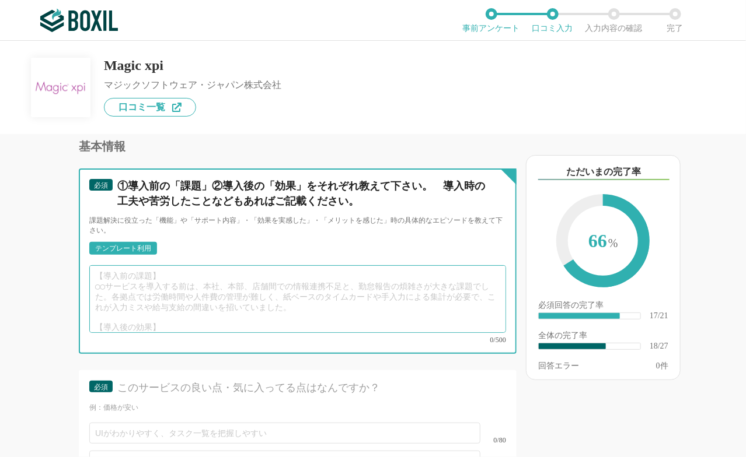
click at [432, 298] on textarea at bounding box center [297, 300] width 417 height 68
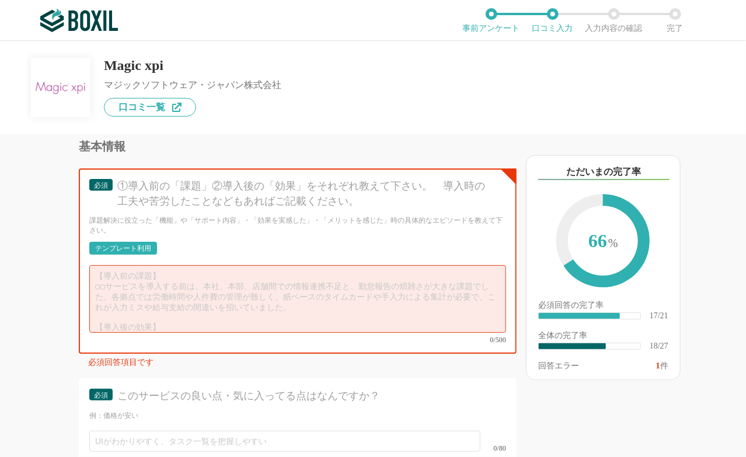
click at [140, 252] on div "テンプレート利用" at bounding box center [123, 248] width 56 height 7
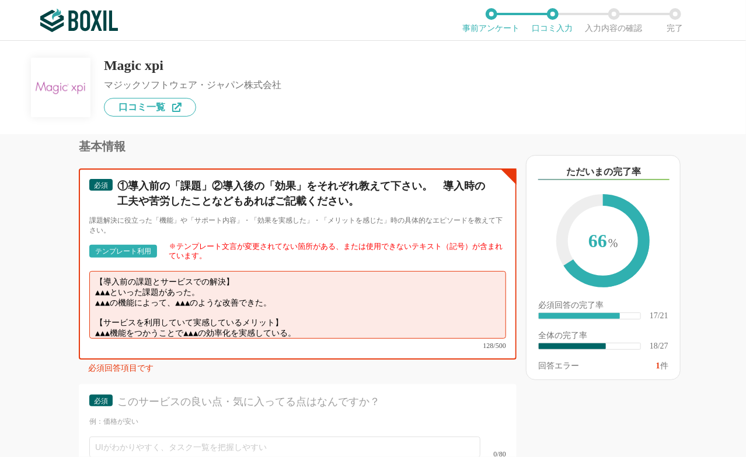
click at [173, 302] on textarea "【導入前の課題とサービスでの解決】 ▲▲▲といった課題があった。 ▲▲▲の機能によって、▲▲▲のような改善できた。 【サービスを利用していて実感しているメリッ…" at bounding box center [297, 305] width 417 height 68
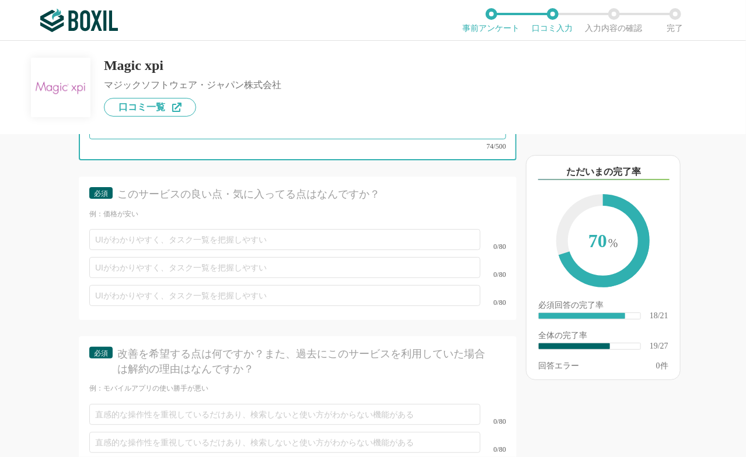
scroll to position [2474, 0]
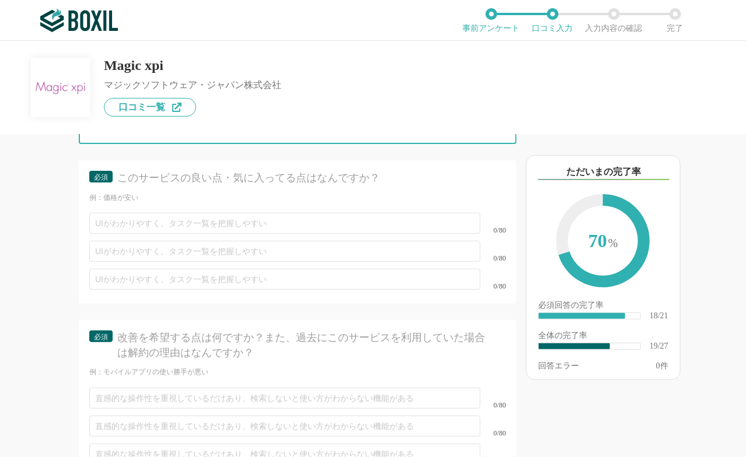
type textarea "【導入前の課題とサービスでの解決】 基幹と他システムとの連携をバッチで運用していた。 タイムスケジュールやツールで[PERSON_NAME]管理出来て運用も安…"
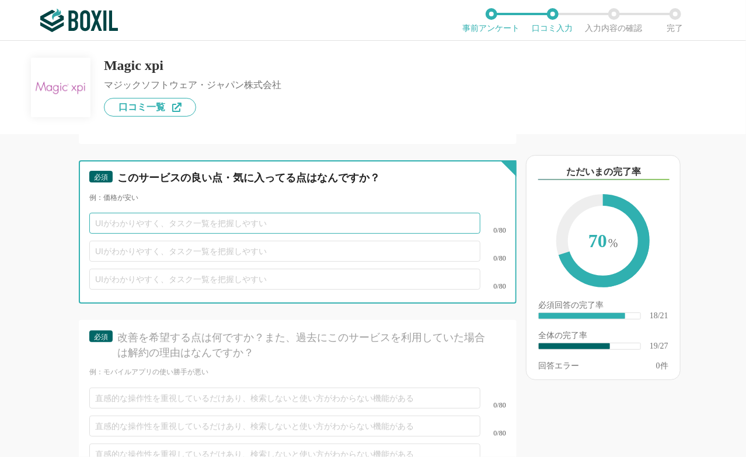
click at [339, 228] on input "text" at bounding box center [284, 223] width 391 height 21
type input "汎用的なUIでわかりやすい"
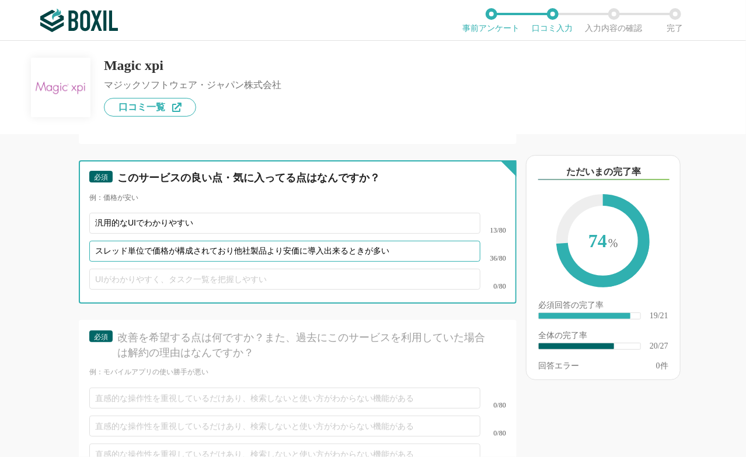
type input "スレッド単位で価格が構成されており他社製品より安価に導入出来るときが多い"
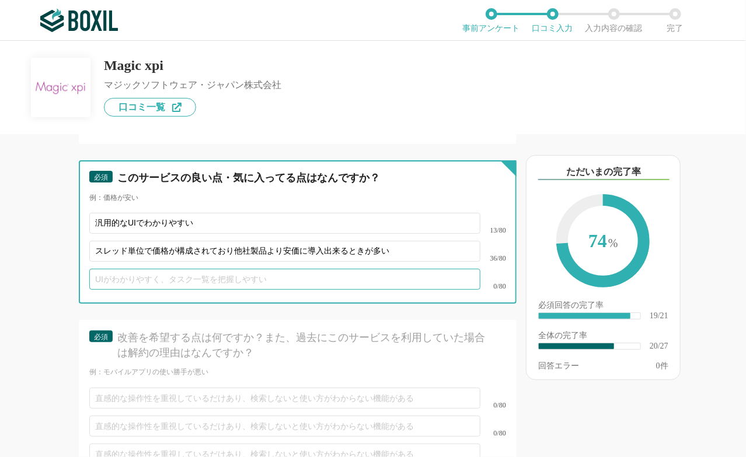
click at [343, 285] on input "text" at bounding box center [284, 279] width 391 height 21
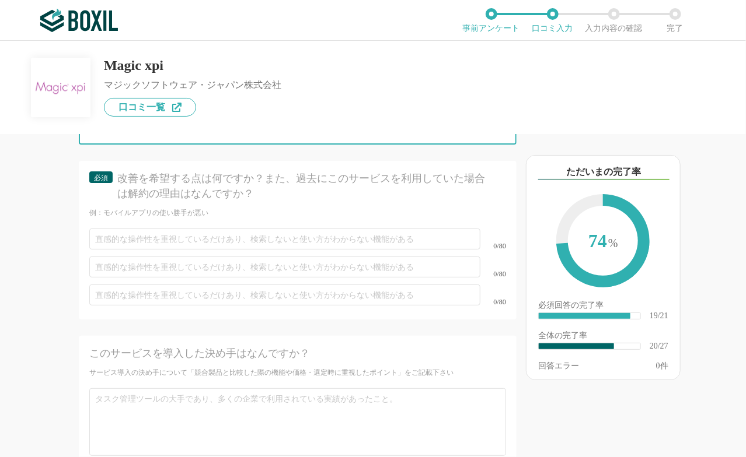
scroll to position [2638, 0]
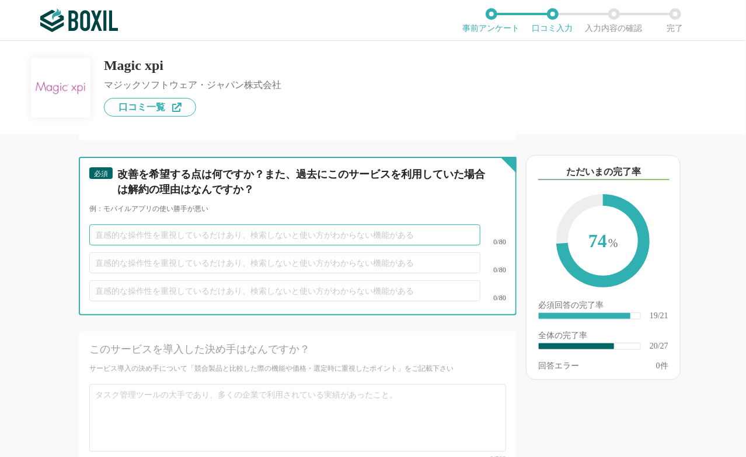
click at [415, 239] on input "text" at bounding box center [284, 235] width 391 height 21
type input "Windows環境からLinux環境への移管"
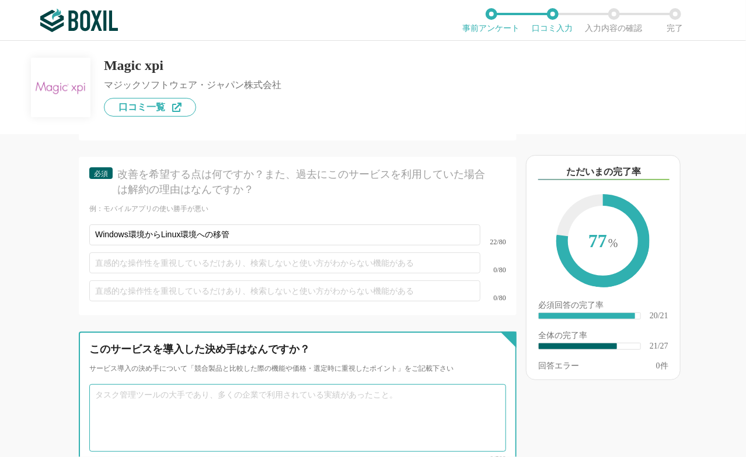
click at [413, 405] on textarea at bounding box center [297, 419] width 417 height 68
type textarea "各"
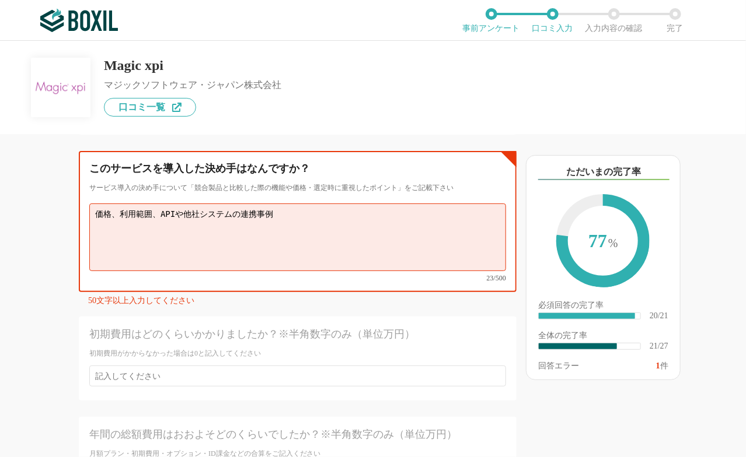
scroll to position [2848, 0]
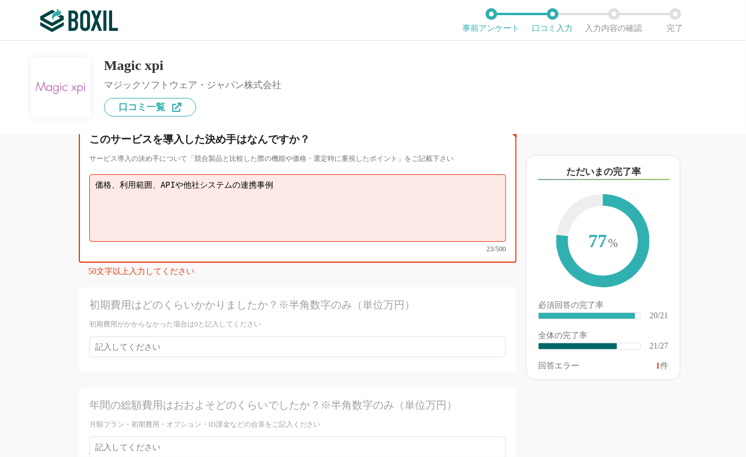
click at [321, 179] on textarea "価格、利用範囲、APIや他社システムの連携事例" at bounding box center [297, 208] width 417 height 68
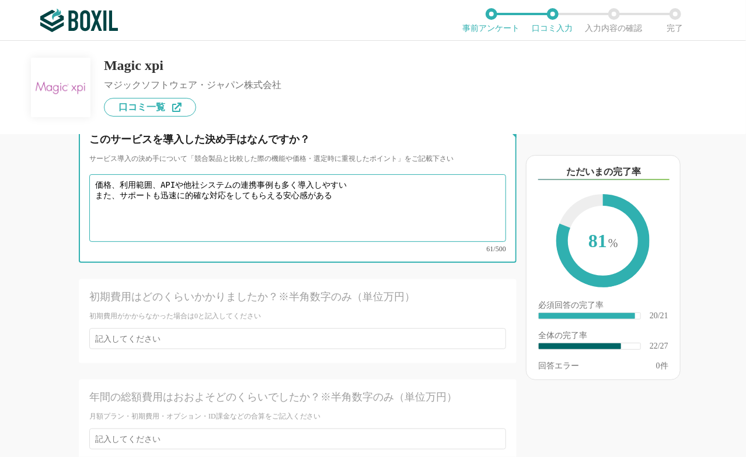
type textarea "価格、利用範囲、APIや他社システムの連携事例も多く導入しやすい また、サポートも迅速に的確な対応をしてもらえる安心感がある"
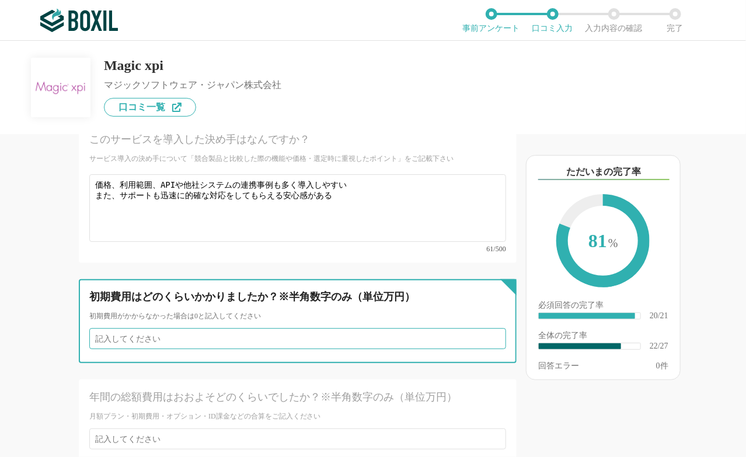
click at [241, 333] on input "number" at bounding box center [297, 339] width 417 height 21
click at [488, 335] on input "1" at bounding box center [297, 339] width 417 height 21
click at [488, 335] on input "0" at bounding box center [297, 339] width 417 height 21
click at [488, 335] on input "1" at bounding box center [297, 339] width 417 height 21
click at [488, 335] on input "0" at bounding box center [297, 339] width 417 height 21
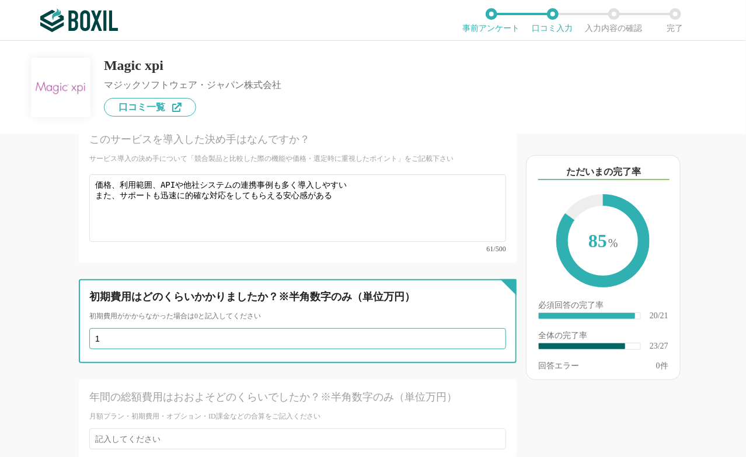
click at [488, 335] on input "1" at bounding box center [297, 339] width 417 height 21
click at [488, 335] on input "0" at bounding box center [297, 339] width 417 height 21
click at [488, 329] on input "1" at bounding box center [297, 339] width 417 height 21
click at [488, 329] on input "2" at bounding box center [297, 339] width 417 height 21
click at [488, 329] on input "4" at bounding box center [297, 339] width 417 height 21
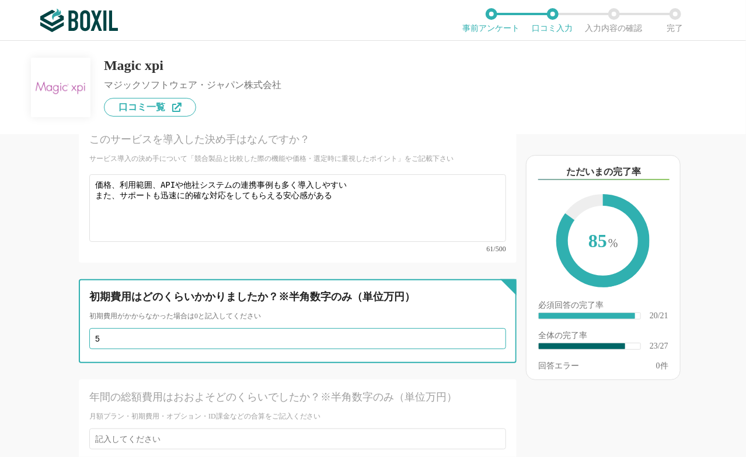
click at [488, 329] on input "5" at bounding box center [297, 339] width 417 height 21
click at [488, 329] on input "6" at bounding box center [297, 339] width 417 height 21
click at [488, 329] on input "7" at bounding box center [297, 339] width 417 height 21
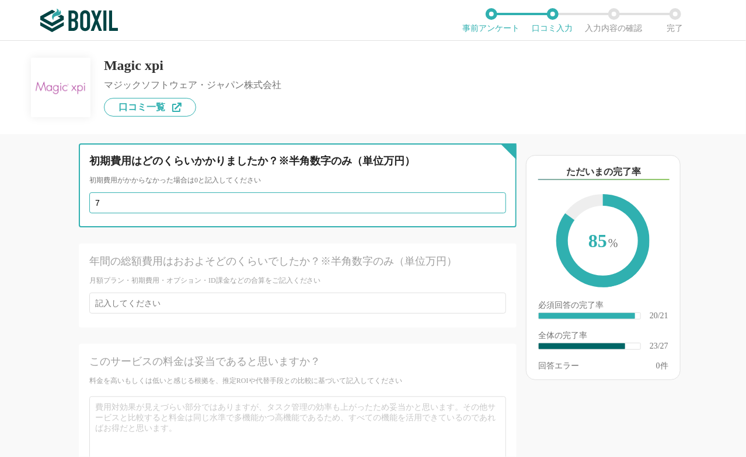
scroll to position [2988, 0]
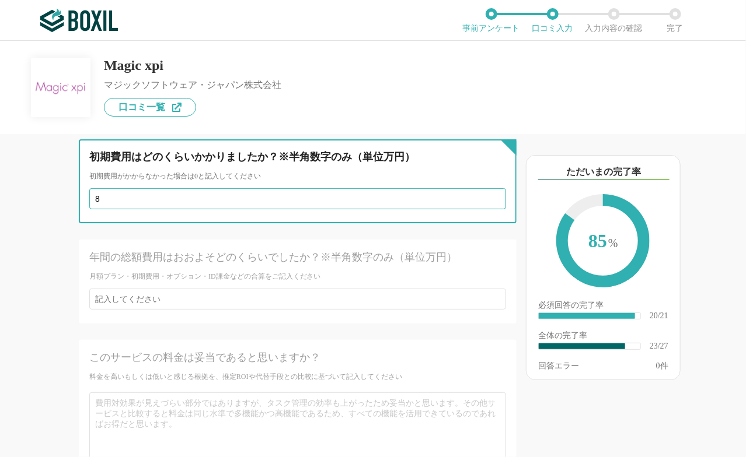
click at [489, 188] on input "8" at bounding box center [297, 198] width 417 height 21
click at [489, 188] on input "9" at bounding box center [297, 198] width 417 height 21
click at [489, 188] on input "10" at bounding box center [297, 198] width 417 height 21
click at [488, 194] on input "9" at bounding box center [297, 198] width 417 height 21
click at [488, 194] on input "8" at bounding box center [297, 198] width 417 height 21
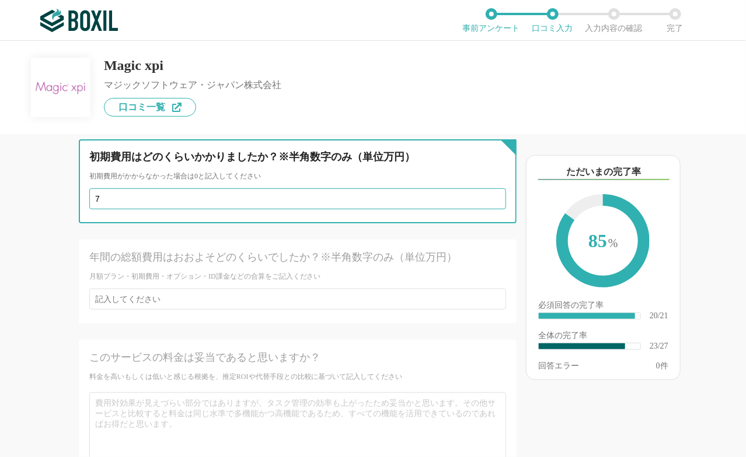
click at [488, 194] on input "7" at bounding box center [297, 198] width 417 height 21
click at [488, 194] on input "6" at bounding box center [297, 198] width 417 height 21
click at [488, 194] on input "5" at bounding box center [297, 198] width 417 height 21
click at [488, 194] on input "4" at bounding box center [297, 198] width 417 height 21
click at [488, 194] on input "3" at bounding box center [297, 198] width 417 height 21
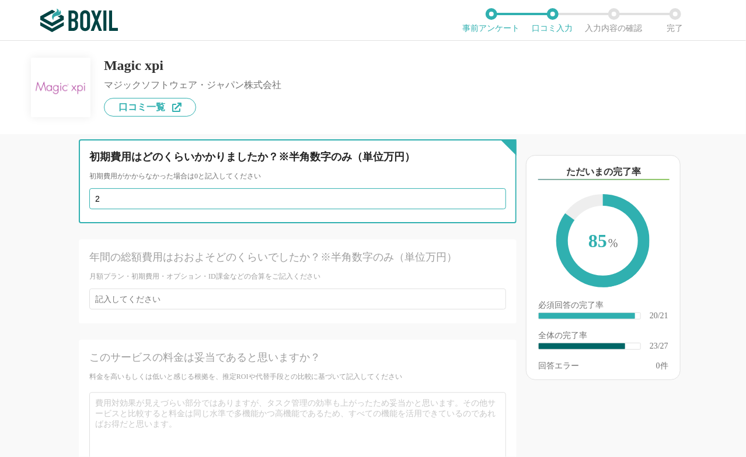
click at [488, 194] on input "2" at bounding box center [297, 198] width 417 height 21
click at [488, 194] on input "1" at bounding box center [297, 198] width 417 height 21
click at [488, 194] on input "0" at bounding box center [297, 198] width 417 height 21
click at [488, 194] on input "1" at bounding box center [297, 198] width 417 height 21
click at [488, 194] on input "0" at bounding box center [297, 198] width 417 height 21
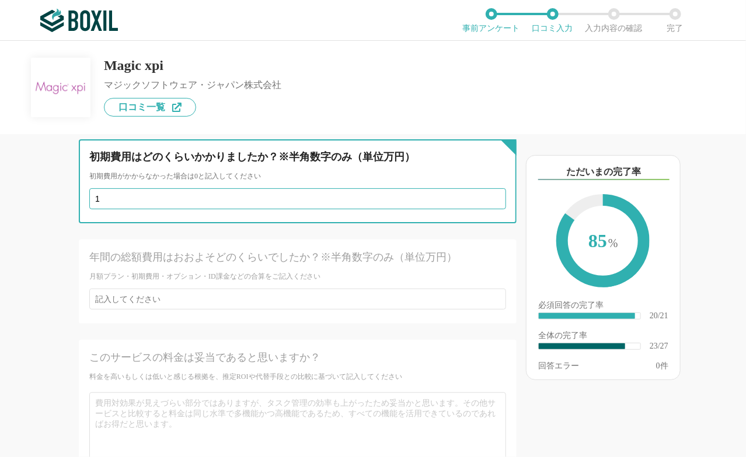
click at [488, 194] on input "1" at bounding box center [297, 198] width 417 height 21
click at [488, 194] on input "0" at bounding box center [297, 198] width 417 height 21
click at [488, 194] on input "1" at bounding box center [297, 198] width 417 height 21
drag, startPoint x: 488, startPoint y: 194, endPoint x: 514, endPoint y: 413, distance: 219.8
type input "0"
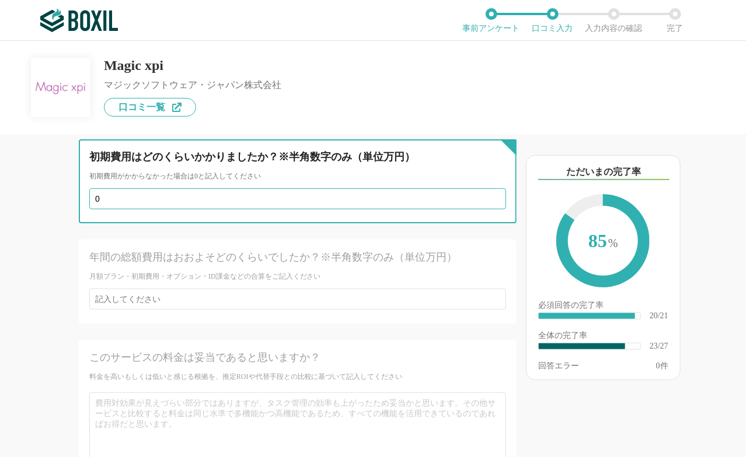
click at [506, 209] on input "0" at bounding box center [297, 198] width 417 height 21
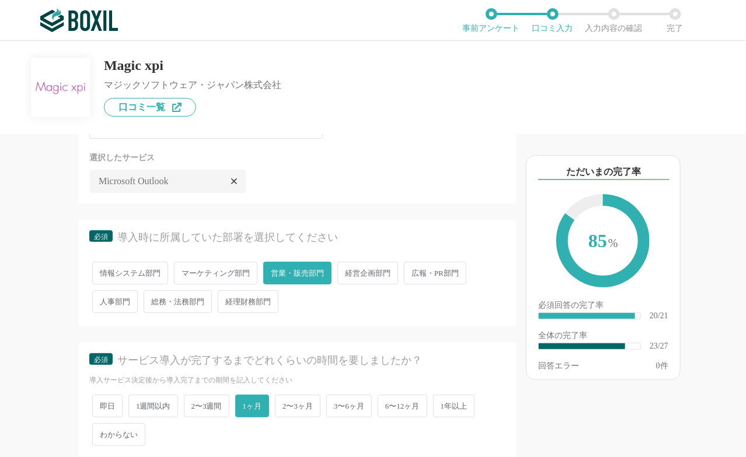
scroll to position [0, 0]
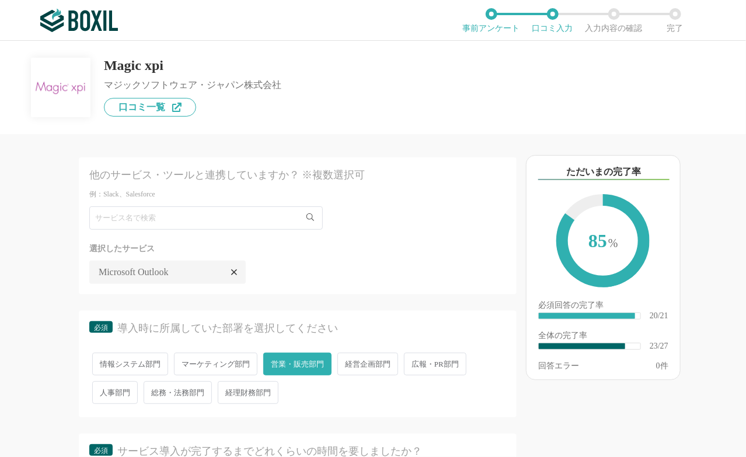
click at [239, 272] on div at bounding box center [234, 273] width 18 height 18
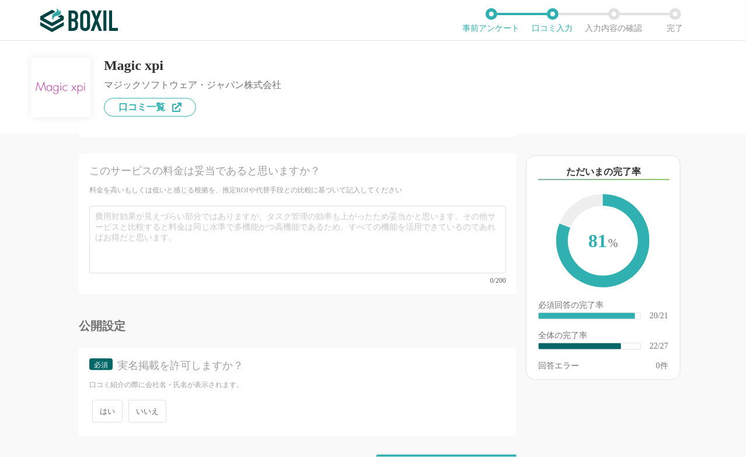
scroll to position [3198, 0]
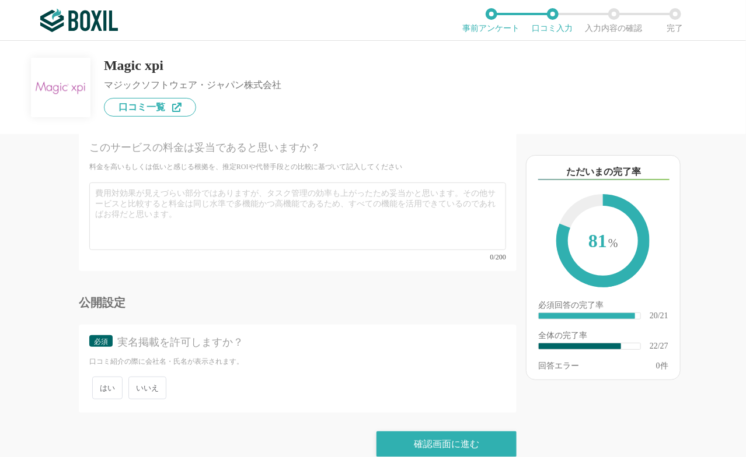
click at [156, 377] on span "いいえ" at bounding box center [147, 388] width 38 height 23
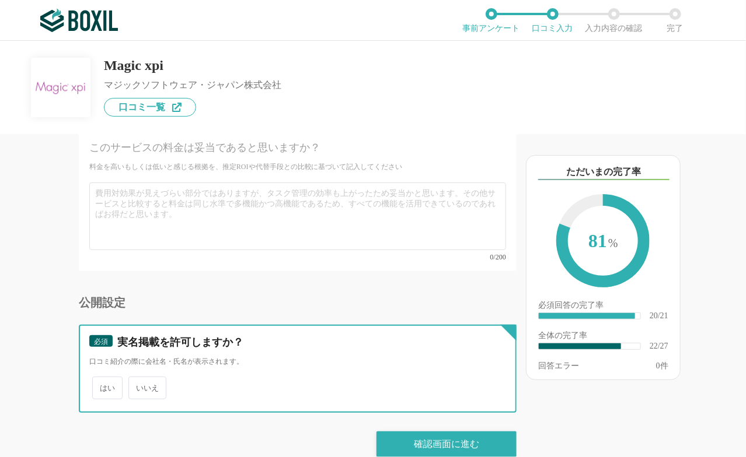
click at [139, 379] on input "いいえ" at bounding box center [135, 383] width 8 height 8
radio input "true"
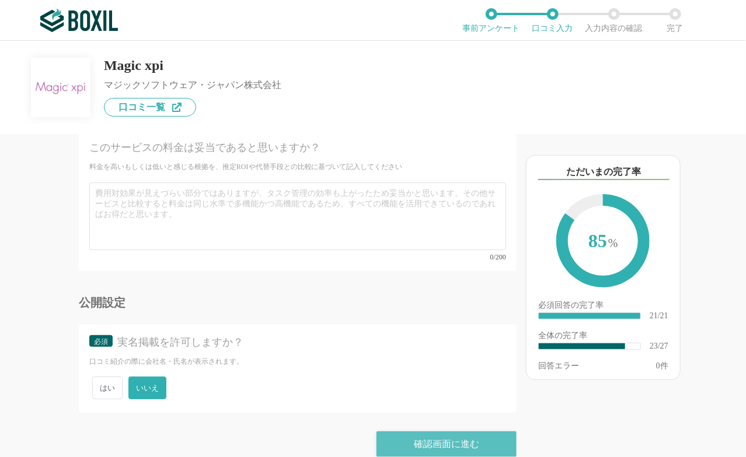
click at [399, 432] on div "確認画面に進む" at bounding box center [446, 445] width 140 height 26
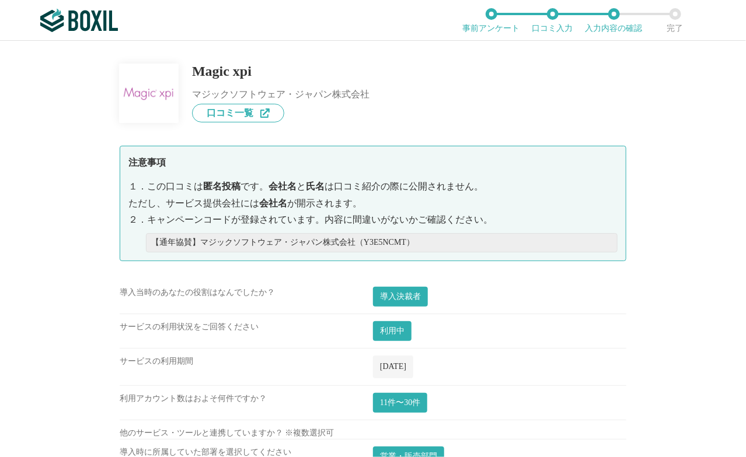
click at [626, 330] on div "Magic xpi マジックソフトウェア・ジャパン株式会社 口コミ一覧 注意事項 １． この口コミは 匿名投稿 です。 会社名 と 氏名 は口コミ紹介の際に公…" at bounding box center [373, 249] width 746 height 417
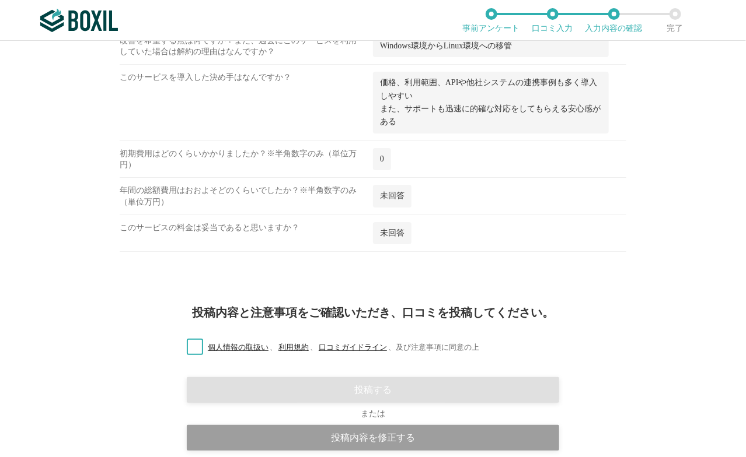
scroll to position [1307, 0]
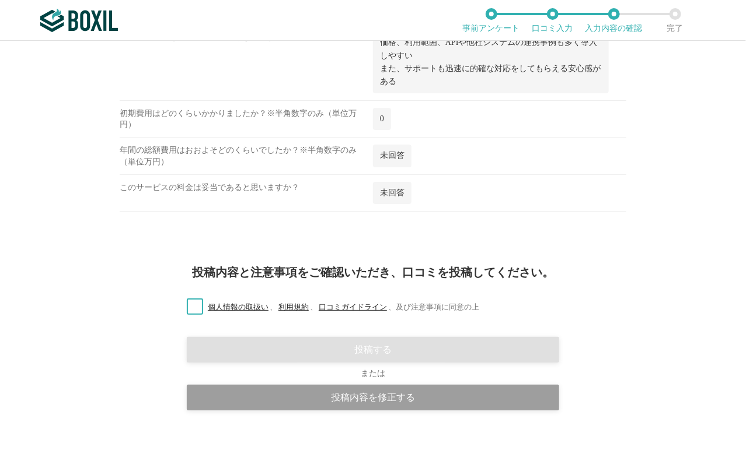
click at [188, 307] on label "個人情報の取扱い 、 利用規約 、 口コミガイドライン 、 及び注意事項に同意の上" at bounding box center [328, 308] width 302 height 12
click at [0, 0] on input "個人情報の取扱い 、 利用規約 、 口コミガイドライン 、 及び注意事項に同意の上" at bounding box center [0, 0] width 0 height 0
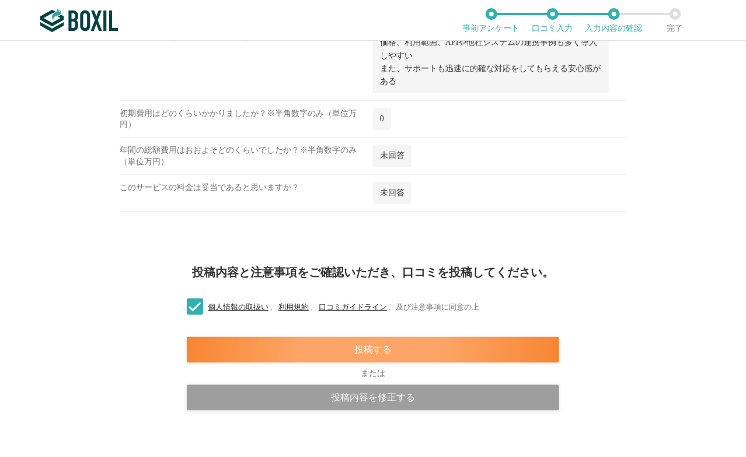
click at [522, 338] on div "投稿する" at bounding box center [373, 350] width 372 height 26
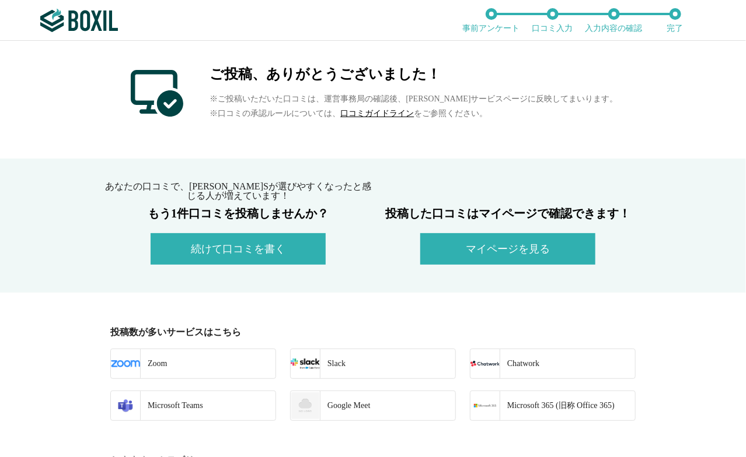
click at [308, 251] on button "続けて口コミを書く" at bounding box center [238, 249] width 175 height 32
